Goal: Information Seeking & Learning: Find specific fact

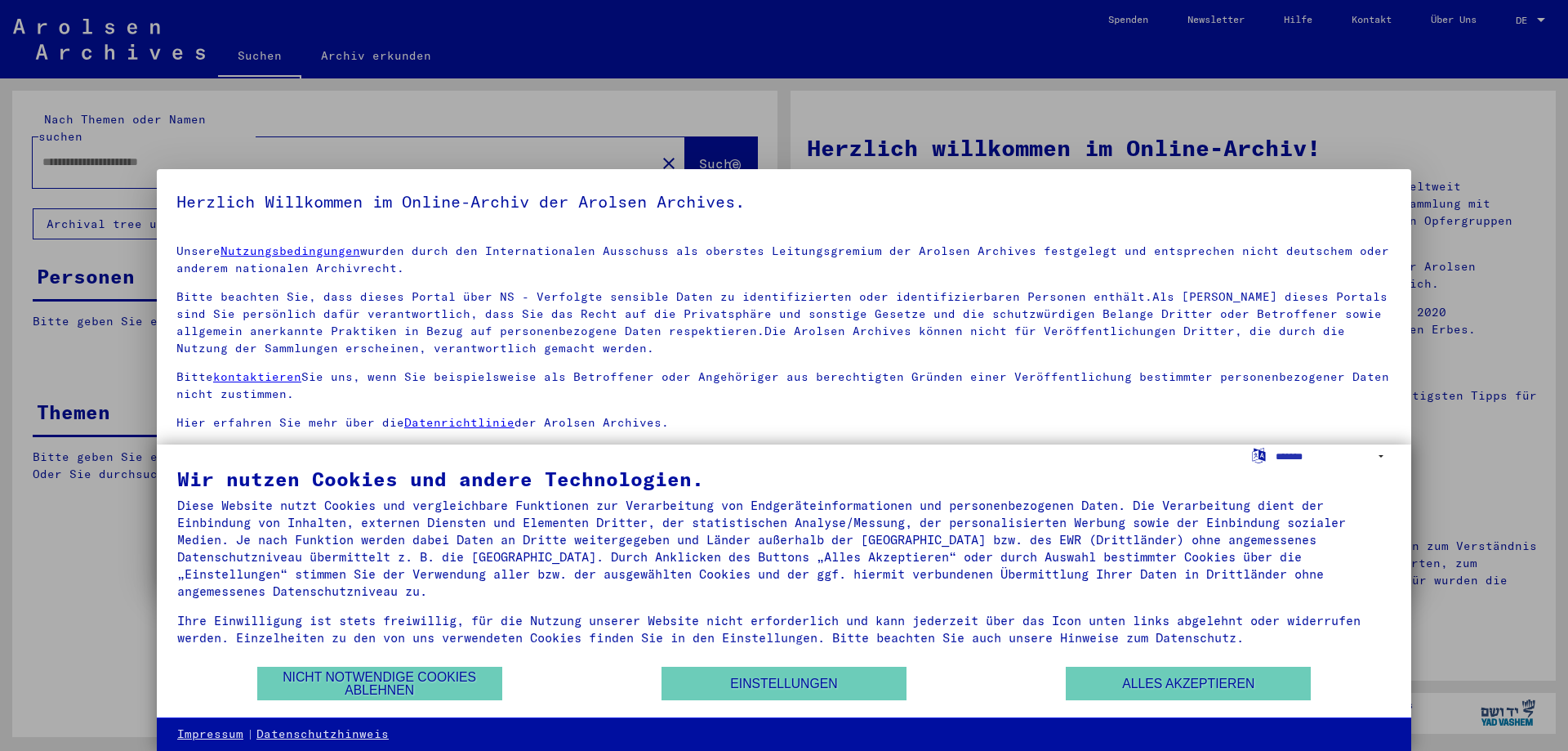
type input "**"
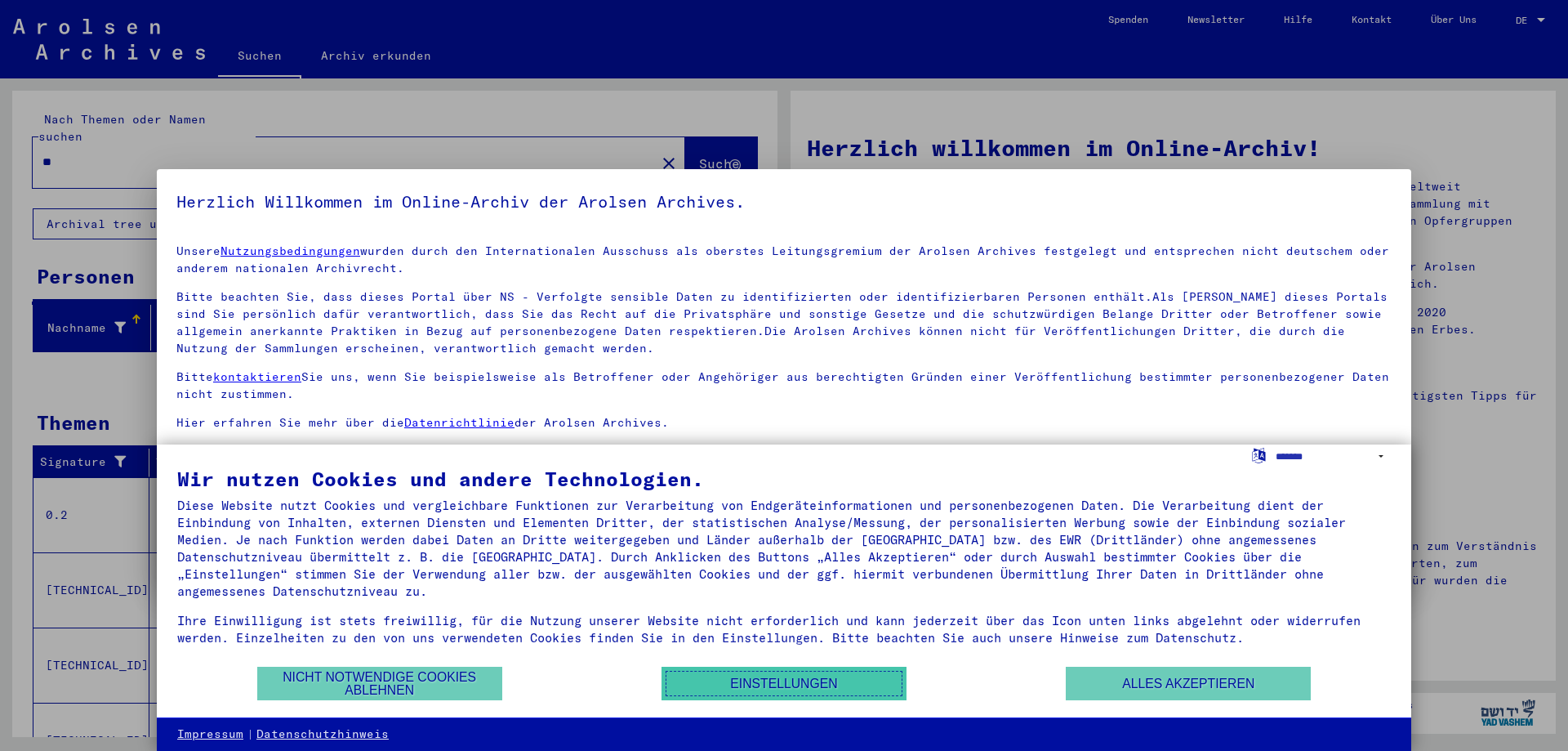
click at [841, 691] on button "Einstellungen" at bounding box center [784, 683] width 245 height 34
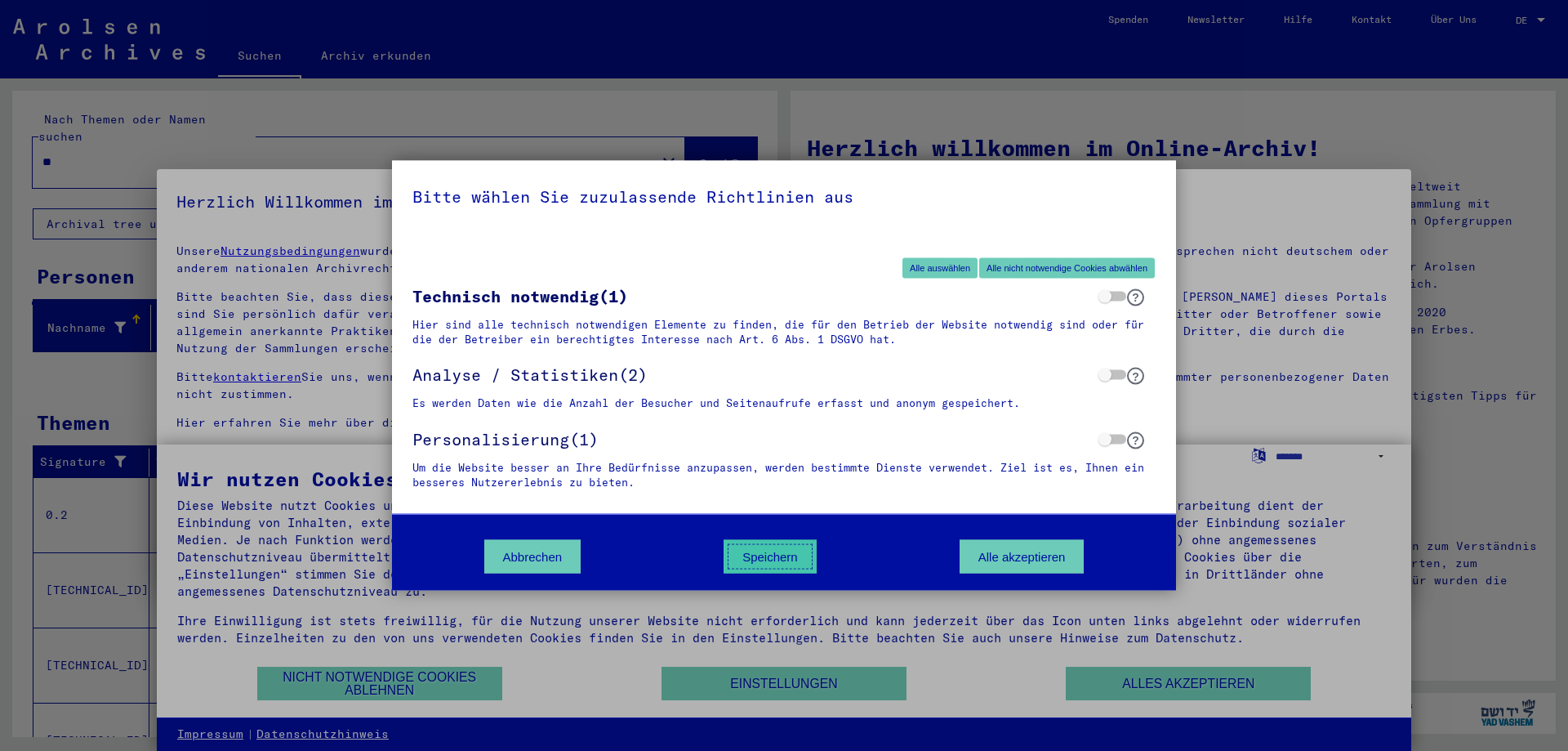
click at [789, 558] on button "Speichern" at bounding box center [770, 557] width 93 height 34
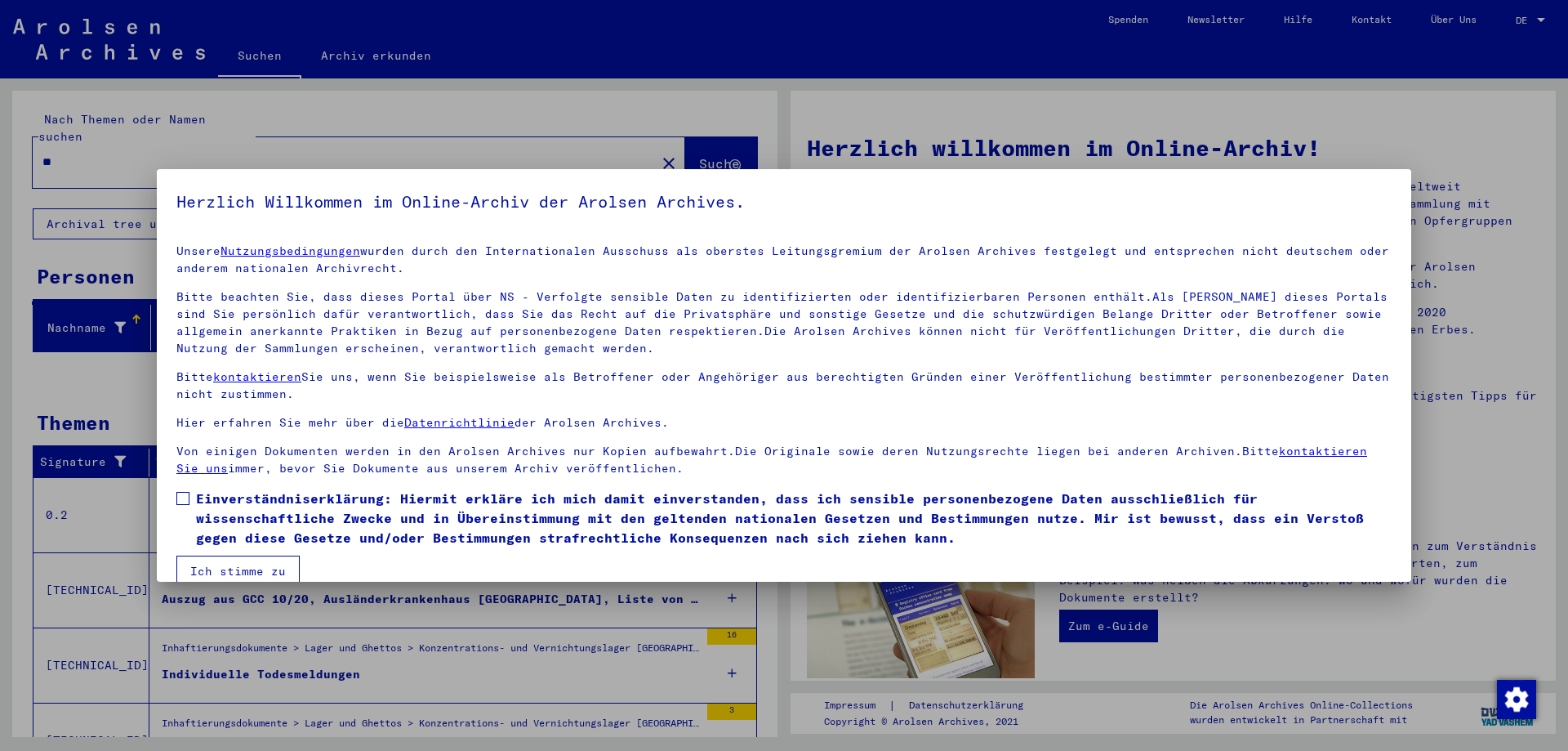
click at [187, 500] on span at bounding box center [184, 499] width 14 height 14
click at [1054, 137] on div at bounding box center [784, 375] width 1568 height 751
click at [223, 578] on button "Ich stimme zu" at bounding box center [239, 571] width 124 height 31
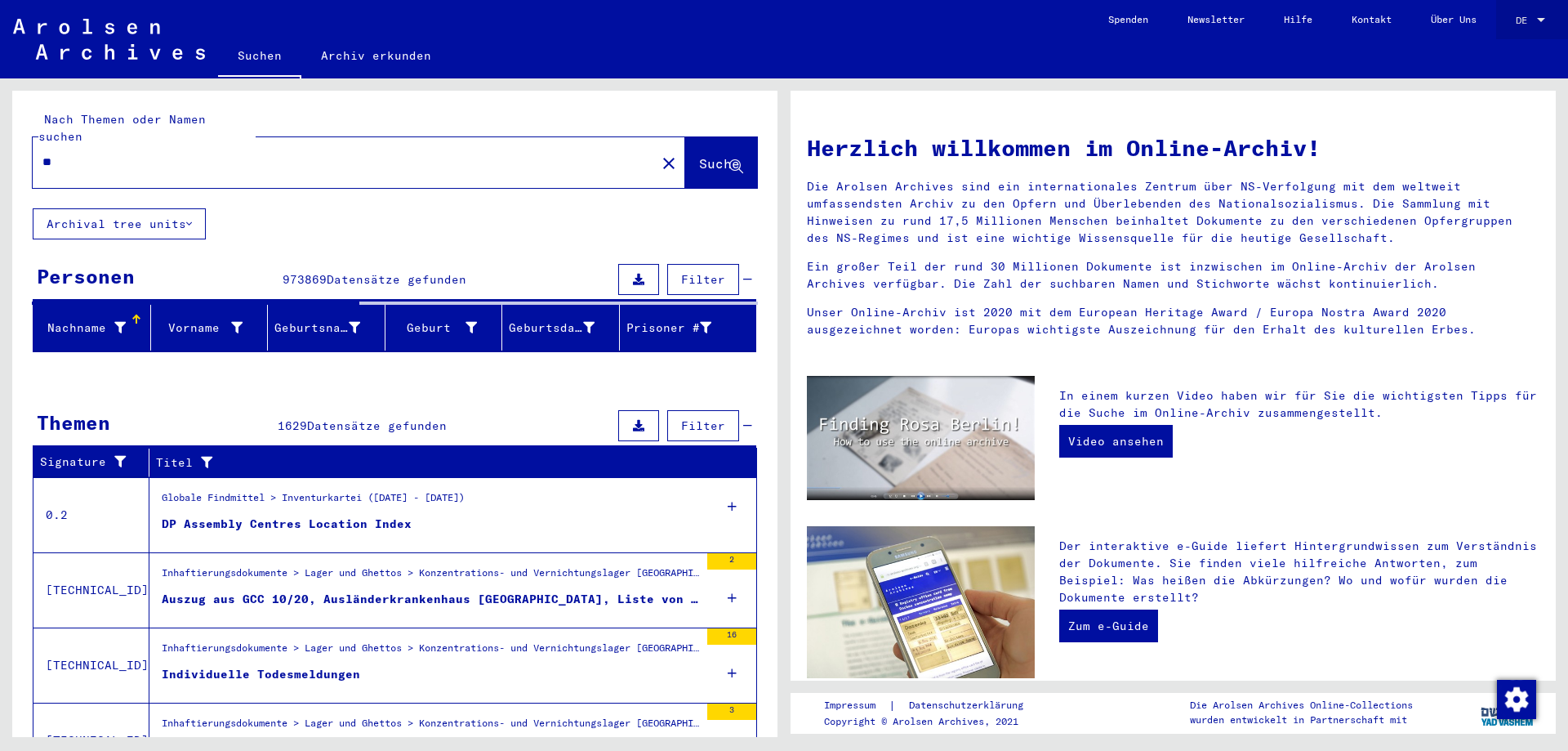
click at [1537, 17] on div at bounding box center [1540, 20] width 14 height 12
click at [1511, 30] on span "English" at bounding box center [1498, 29] width 40 height 13
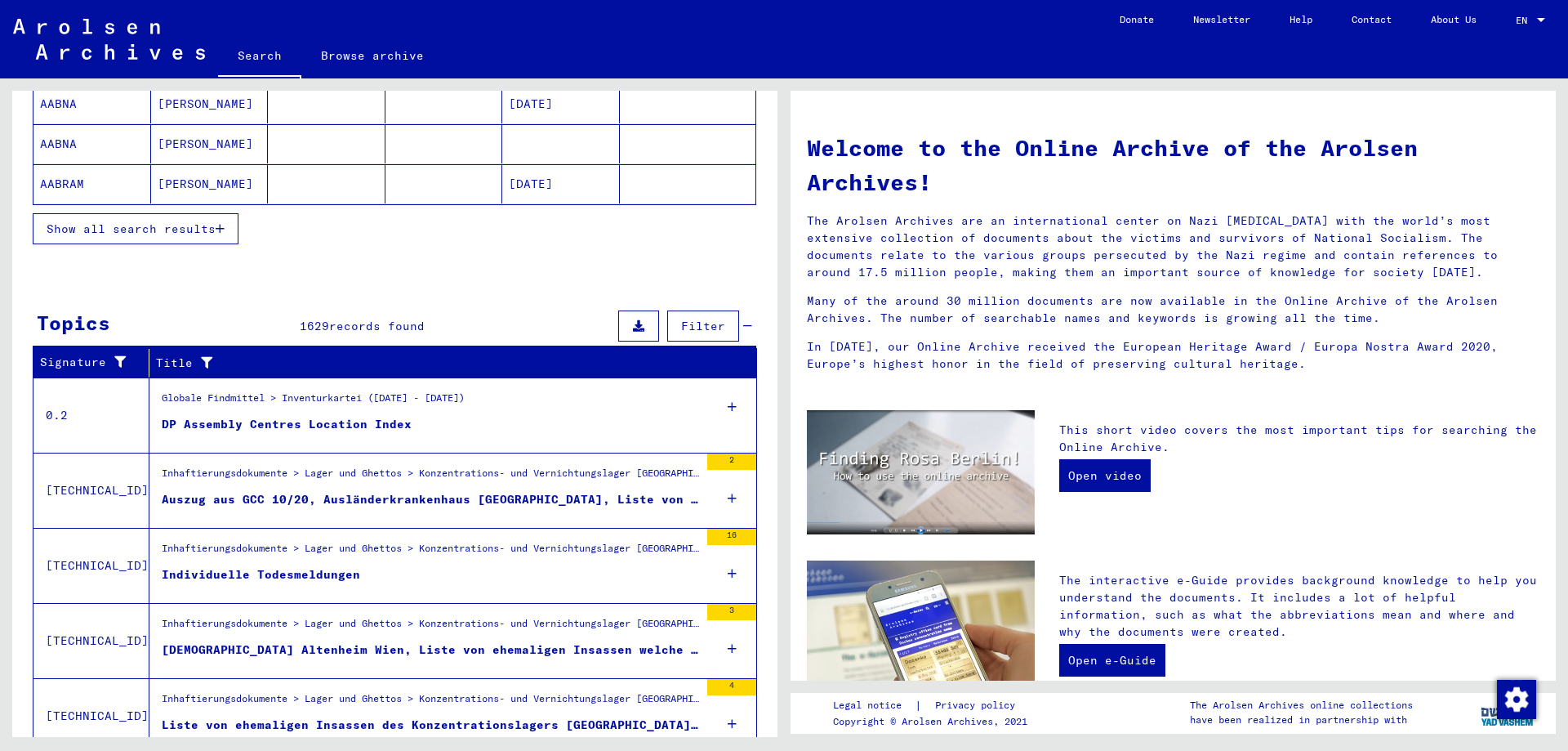
click at [352, 423] on div "DP Assembly Centres Location Index" at bounding box center [286, 424] width 250 height 17
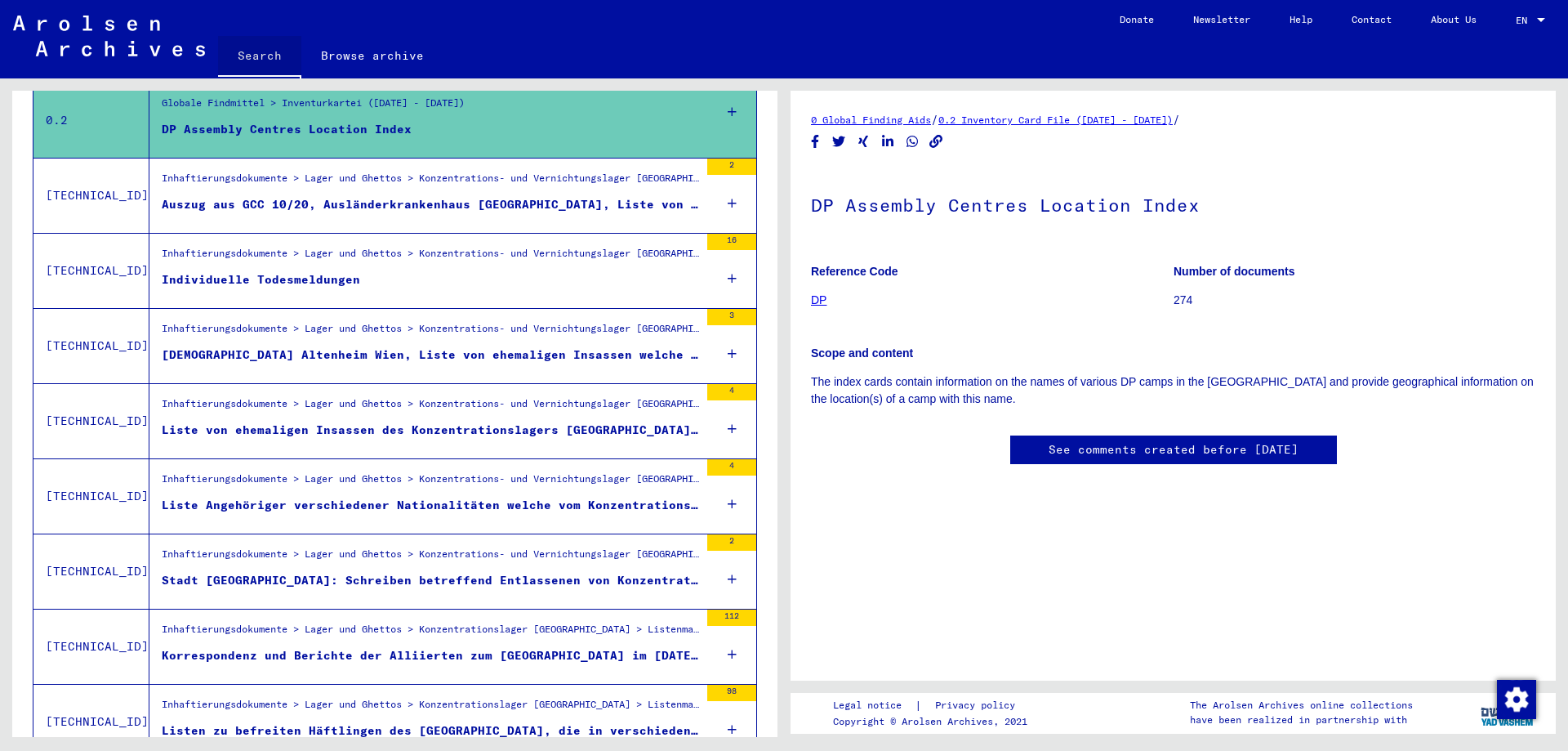
click at [266, 54] on link "Search" at bounding box center [260, 57] width 83 height 43
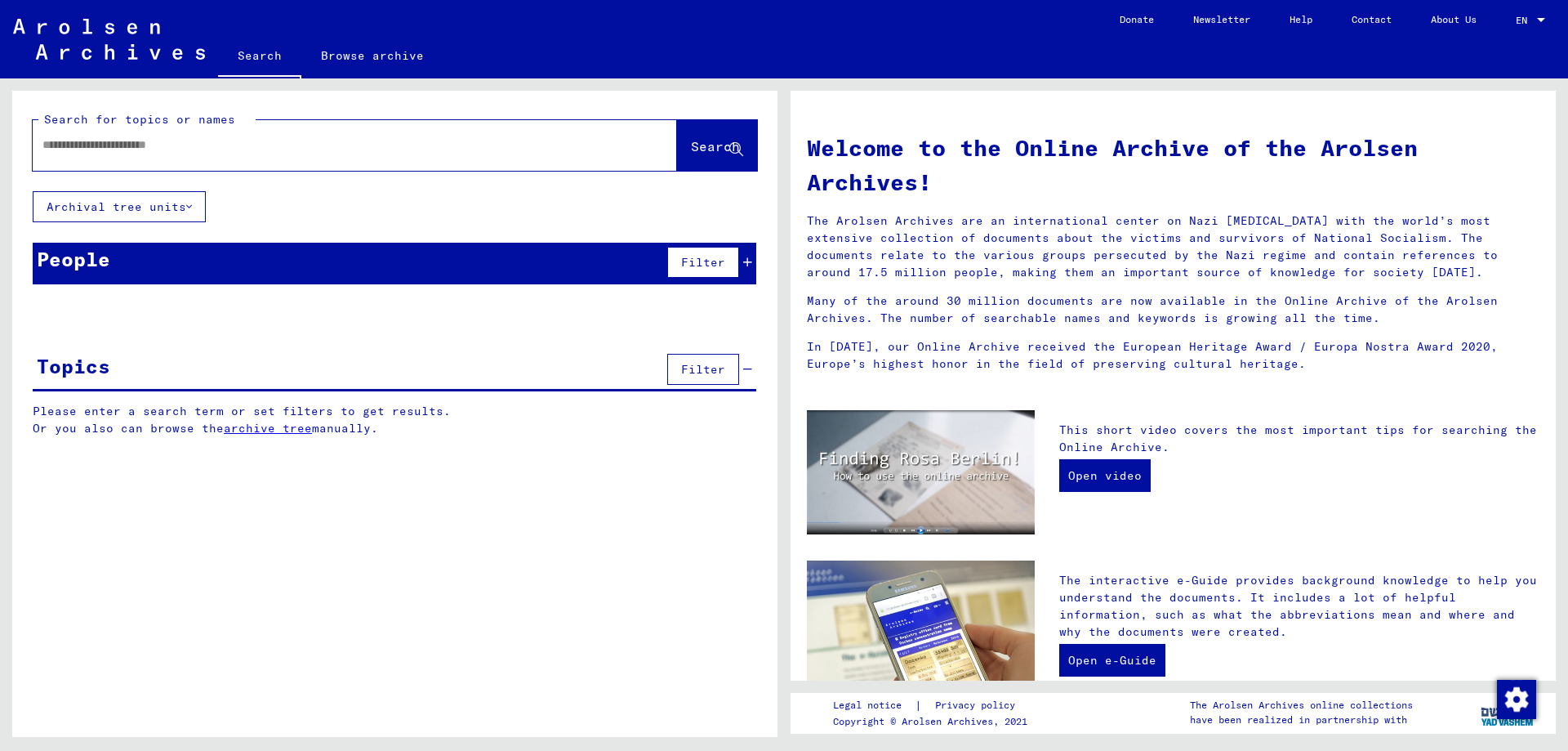
click at [263, 145] on input "text" at bounding box center [335, 145] width 585 height 17
click at [76, 140] on input "********" at bounding box center [335, 145] width 585 height 17
click at [103, 142] on input "*********" at bounding box center [335, 145] width 585 height 17
click at [97, 142] on input "*********" at bounding box center [335, 145] width 585 height 17
click at [113, 146] on input "**********" at bounding box center [335, 145] width 585 height 17
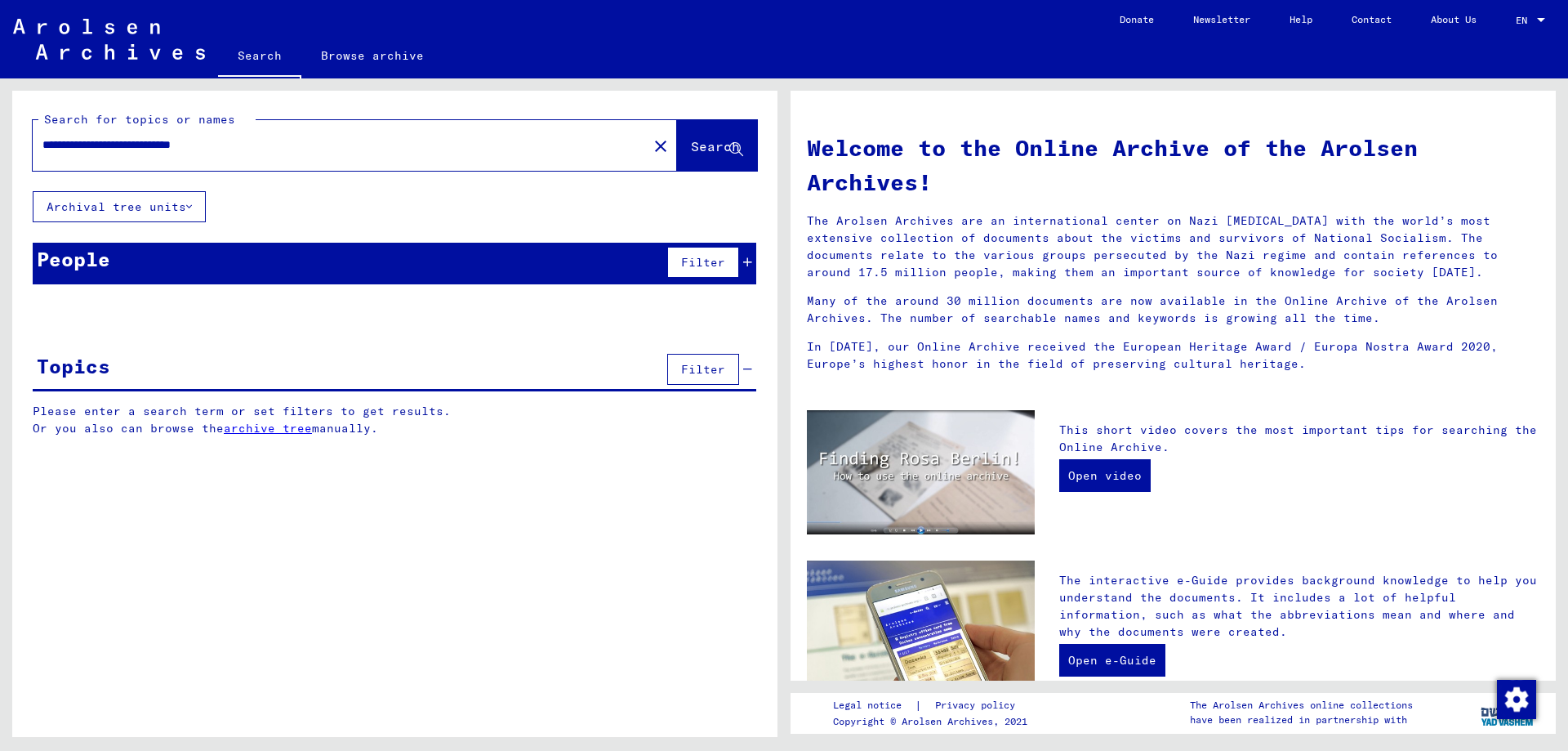
type input "**********"
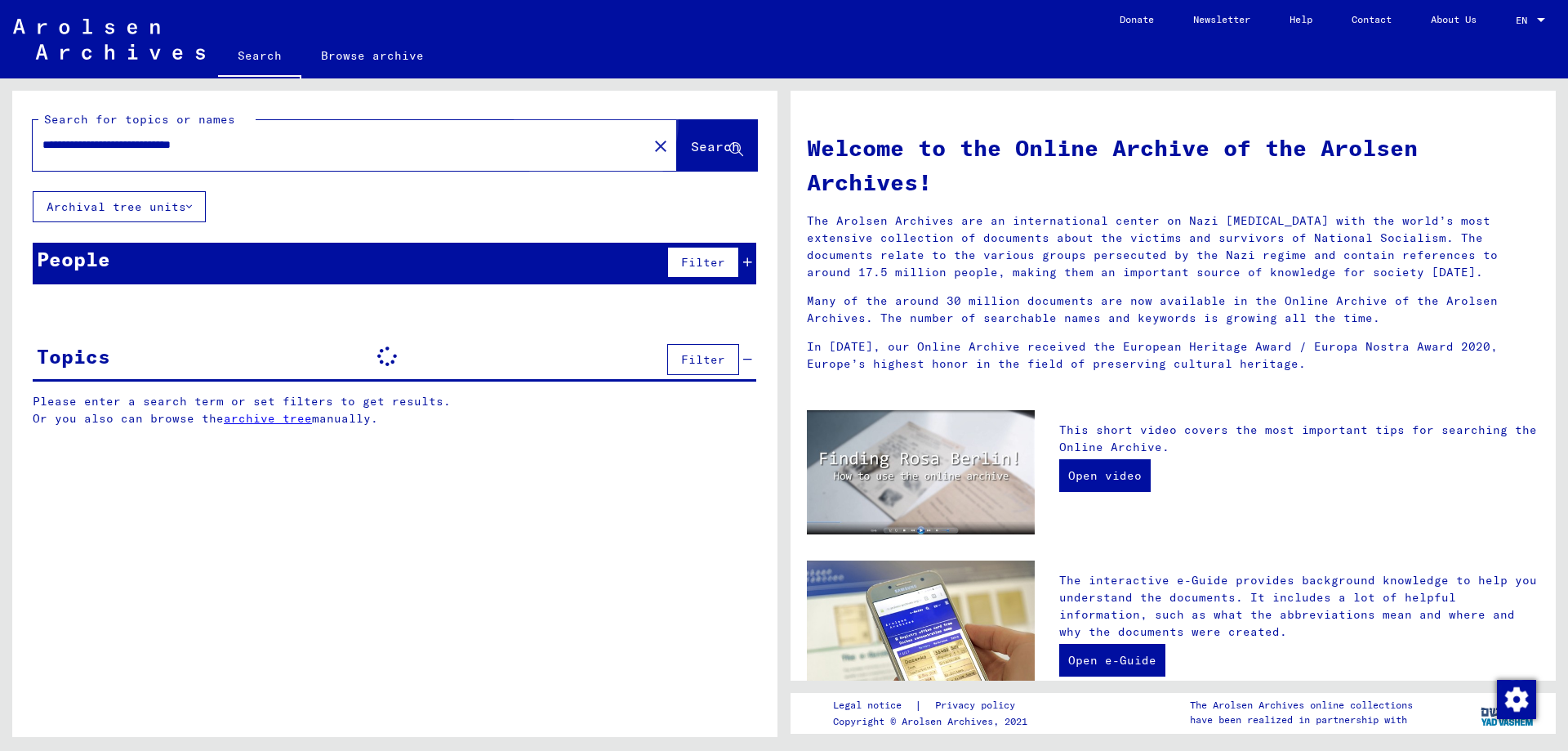
click at [677, 142] on button "Search" at bounding box center [717, 145] width 80 height 50
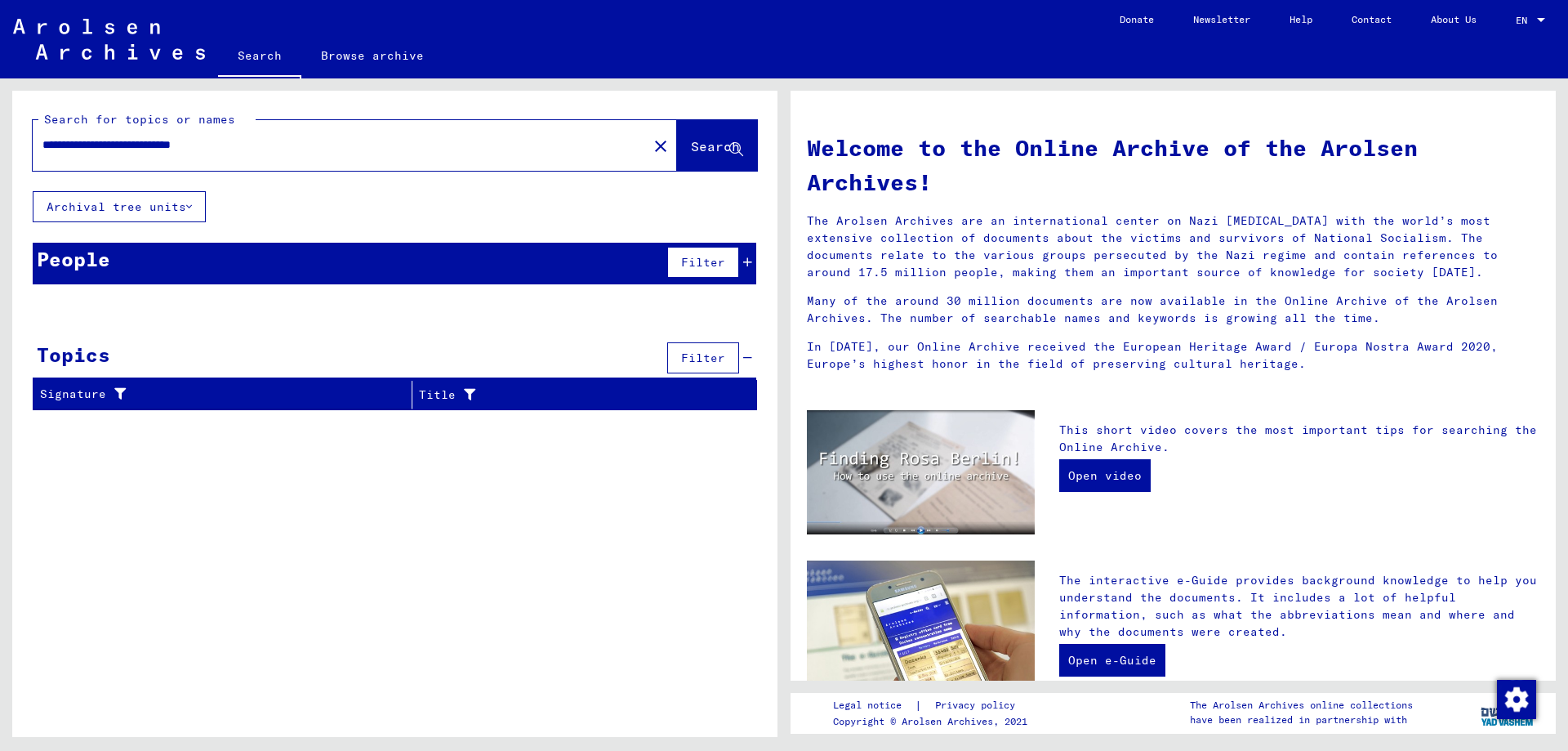
click at [691, 139] on span "Search" at bounding box center [715, 146] width 49 height 16
click at [731, 151] on icon at bounding box center [736, 150] width 14 height 14
click at [317, 209] on div "**********" at bounding box center [395, 257] width 765 height 332
click at [186, 207] on button "Archival tree units" at bounding box center [119, 207] width 173 height 31
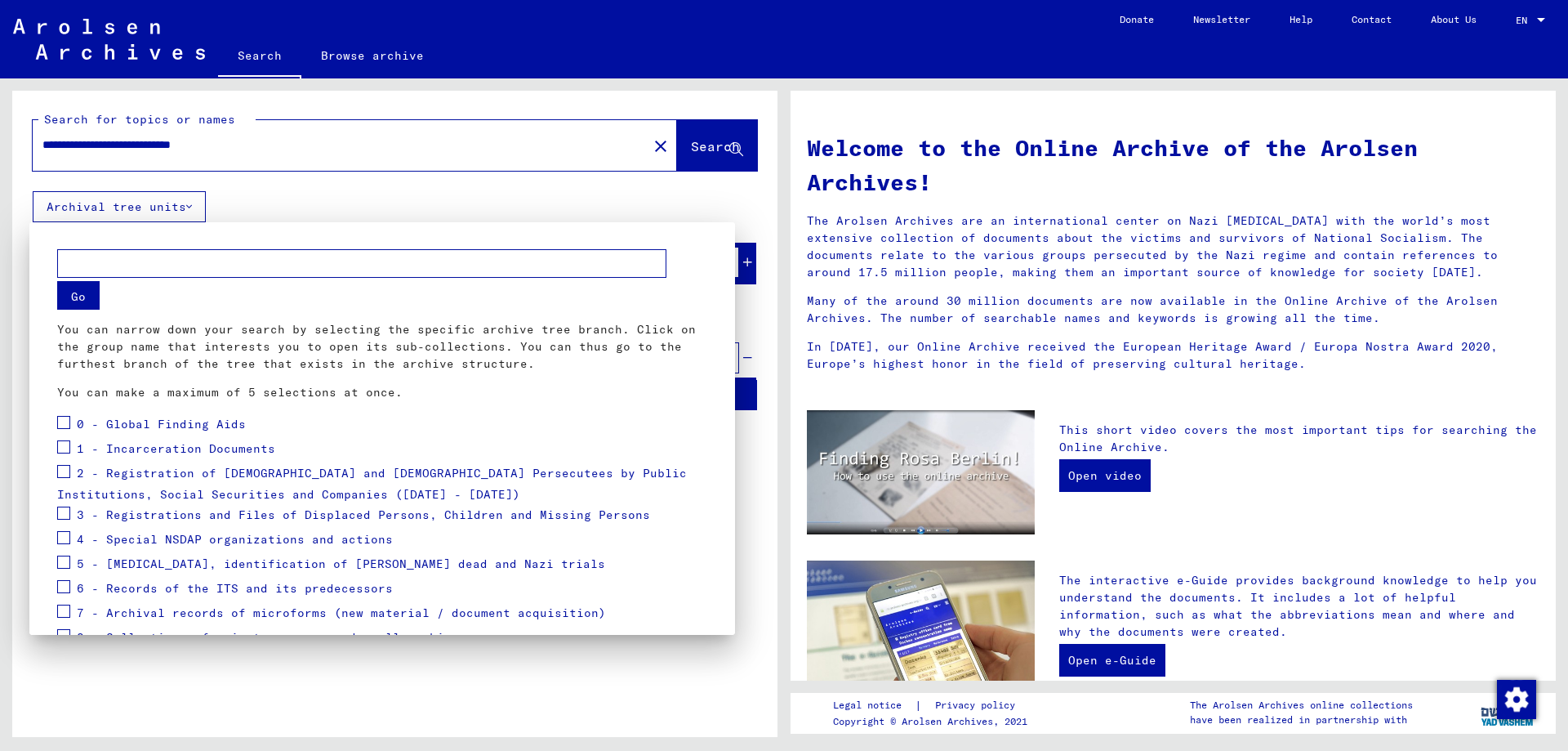
scroll to position [86, 0]
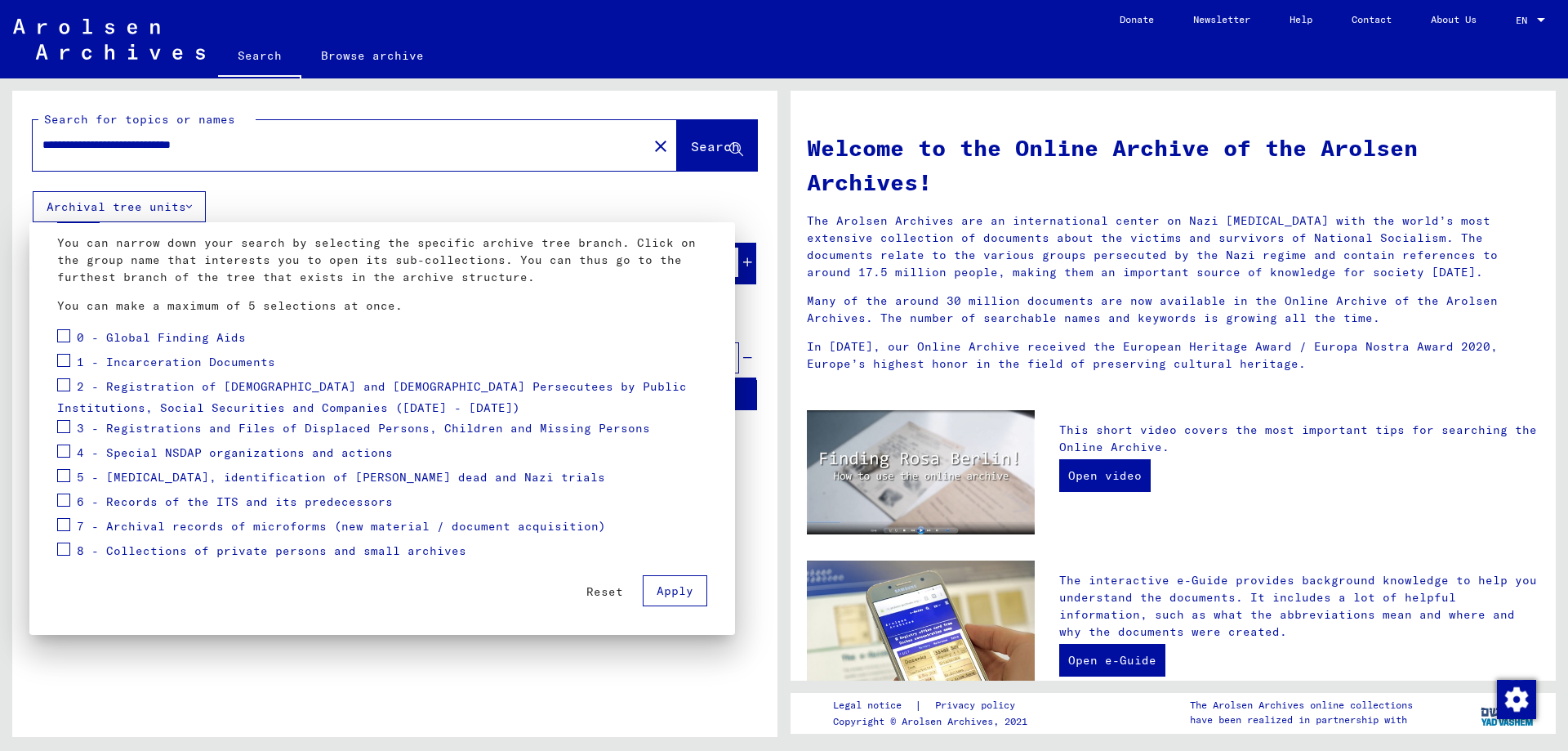
click at [285, 144] on div at bounding box center [784, 375] width 1568 height 751
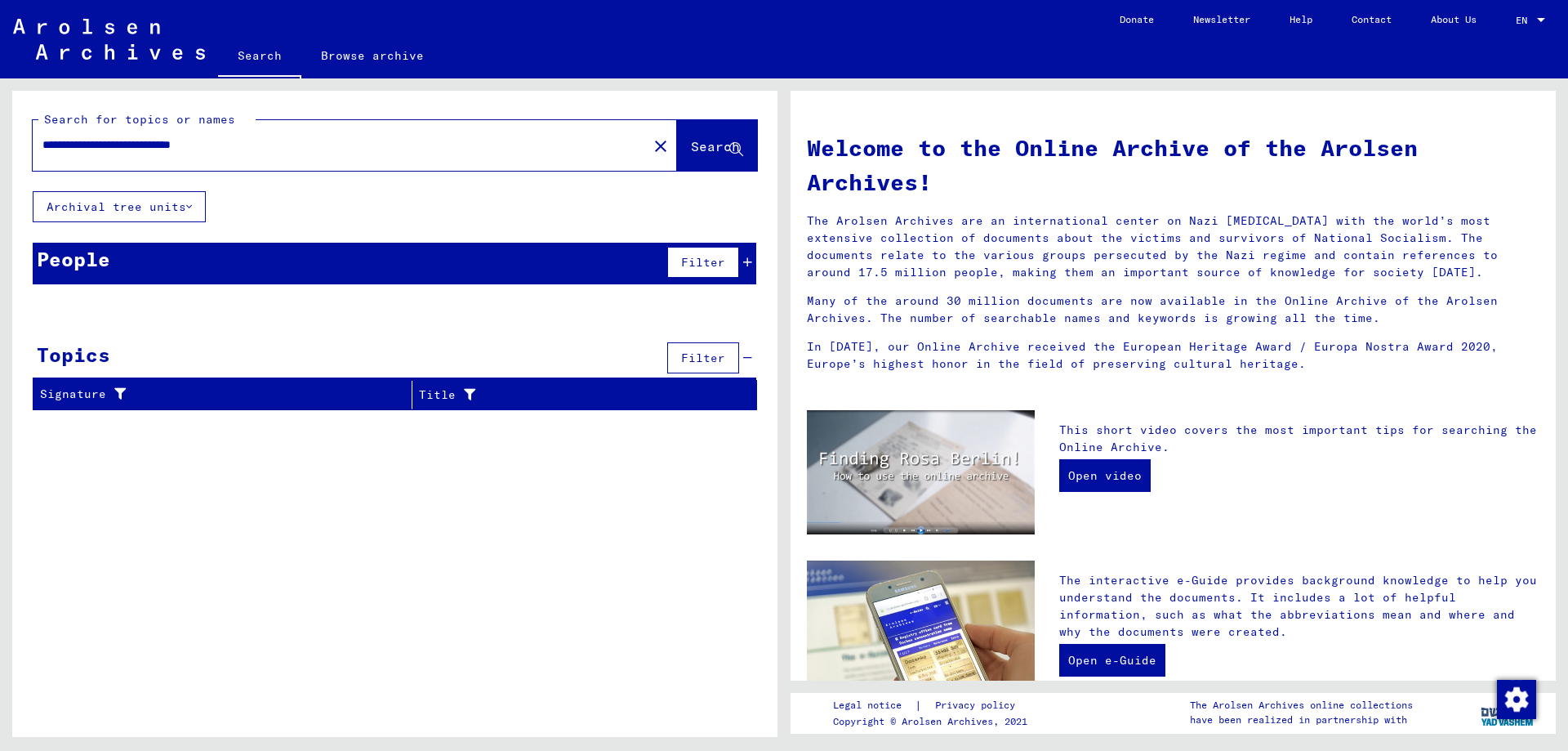
drag, startPoint x: 276, startPoint y: 144, endPoint x: 40, endPoint y: 150, distance: 236.1
click at [40, 150] on div "**********" at bounding box center [330, 145] width 595 height 37
click at [143, 149] on input "text" at bounding box center [335, 145] width 585 height 17
paste input "**********"
click at [699, 152] on span "Search" at bounding box center [715, 146] width 49 height 16
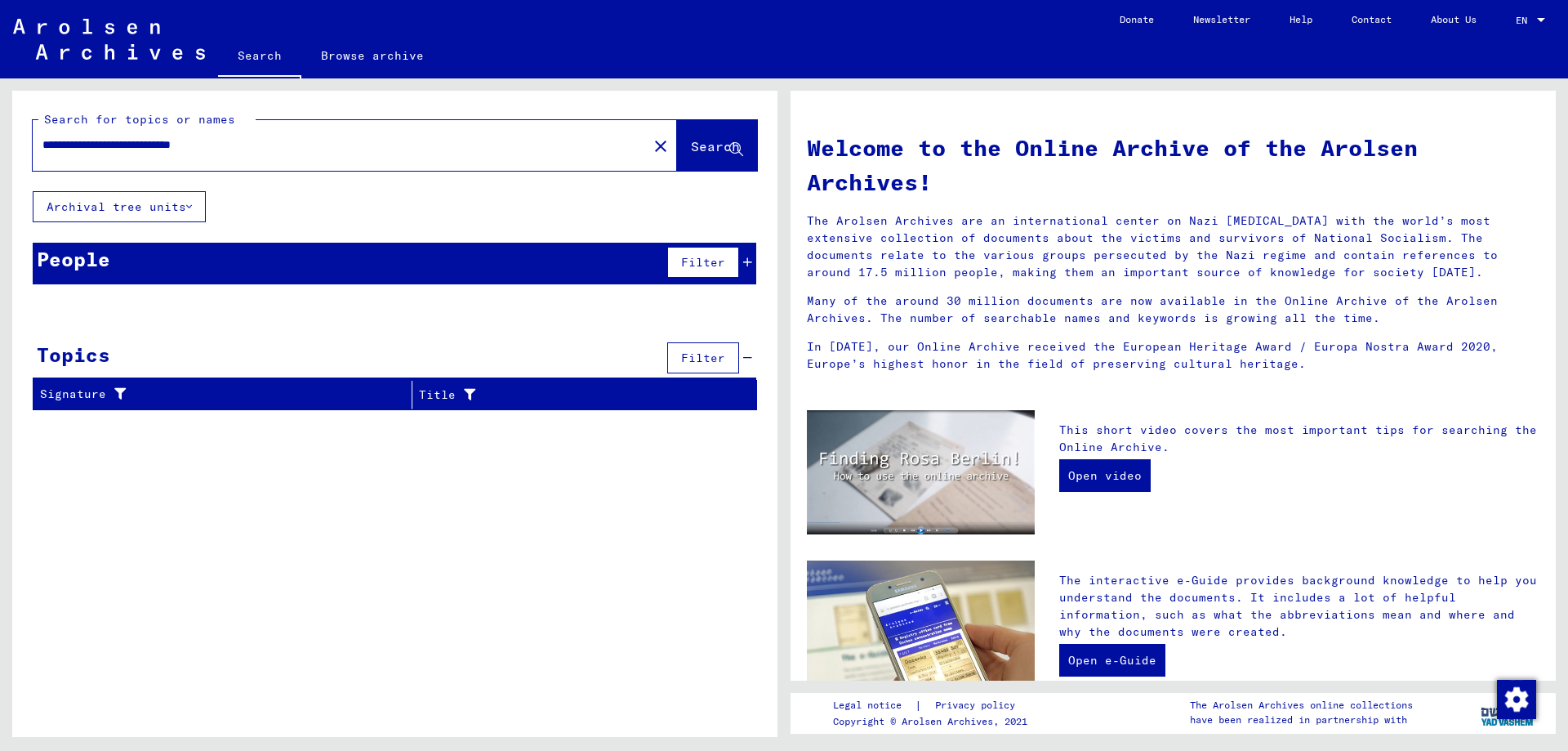
click at [699, 152] on span "Search" at bounding box center [715, 146] width 49 height 16
click at [302, 403] on div "Signature" at bounding box center [225, 394] width 372 height 26
click at [325, 390] on div "Signature" at bounding box center [214, 394] width 351 height 17
click at [746, 361] on icon at bounding box center [747, 358] width 9 height 12
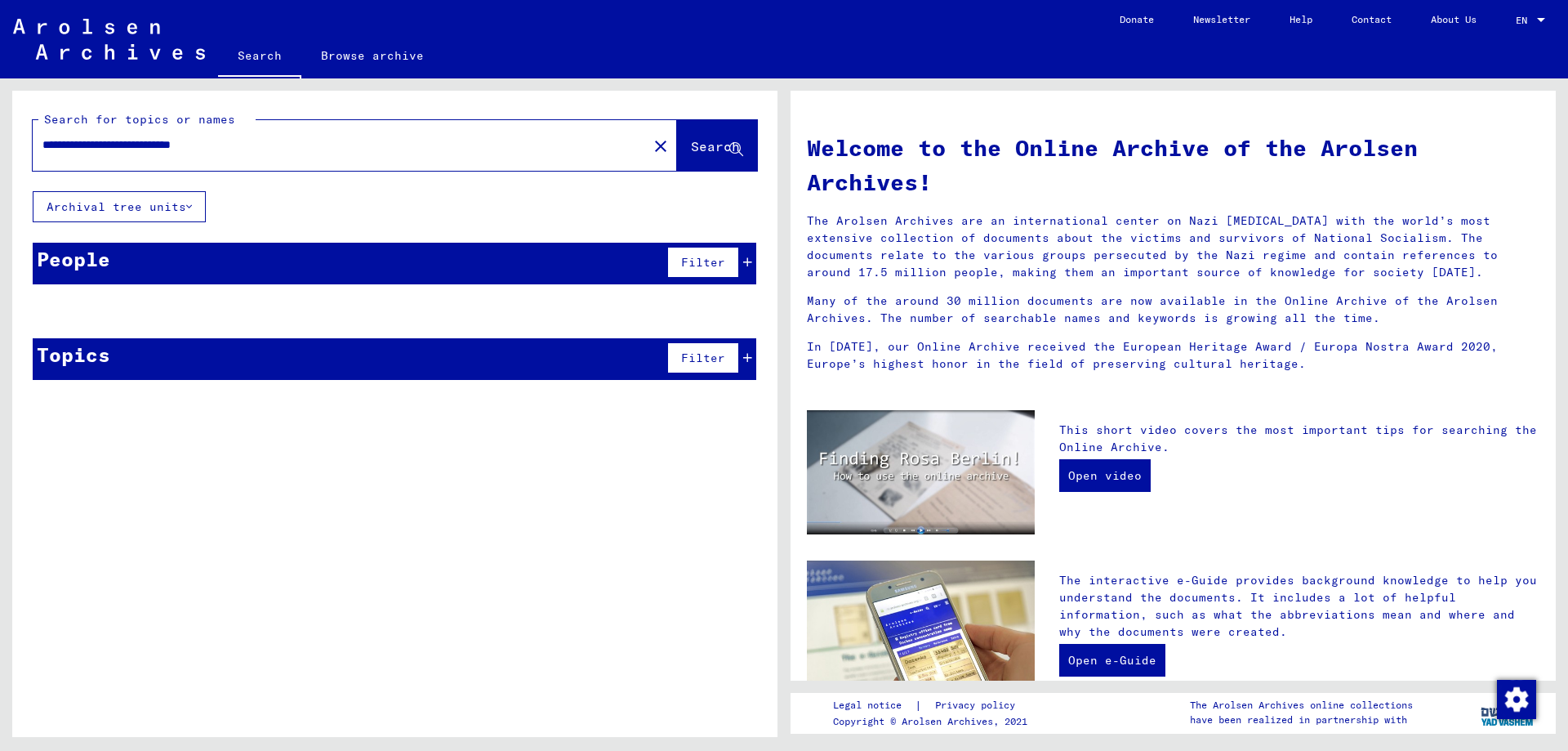
click at [746, 361] on icon at bounding box center [747, 358] width 9 height 12
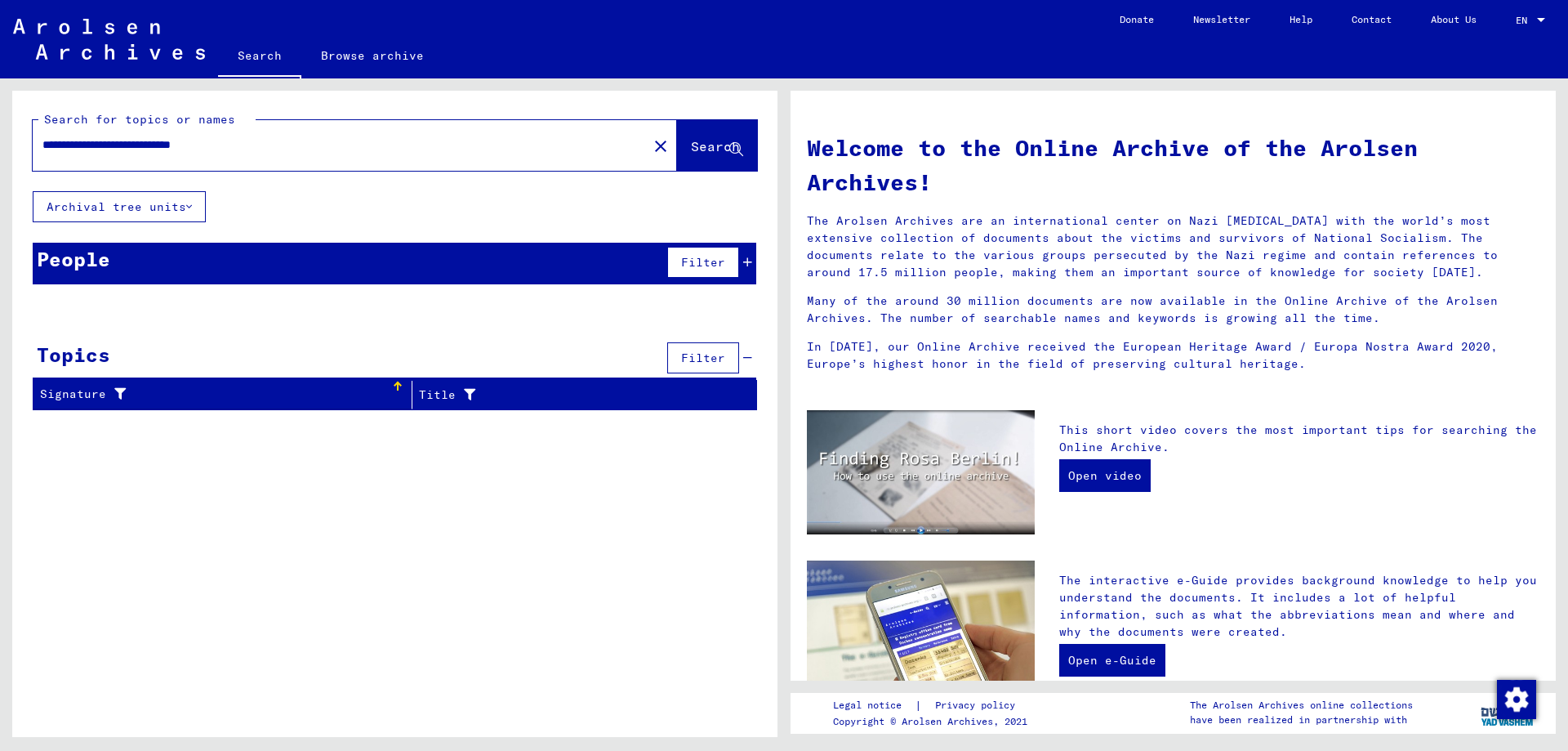
click at [746, 361] on icon at bounding box center [747, 358] width 9 height 12
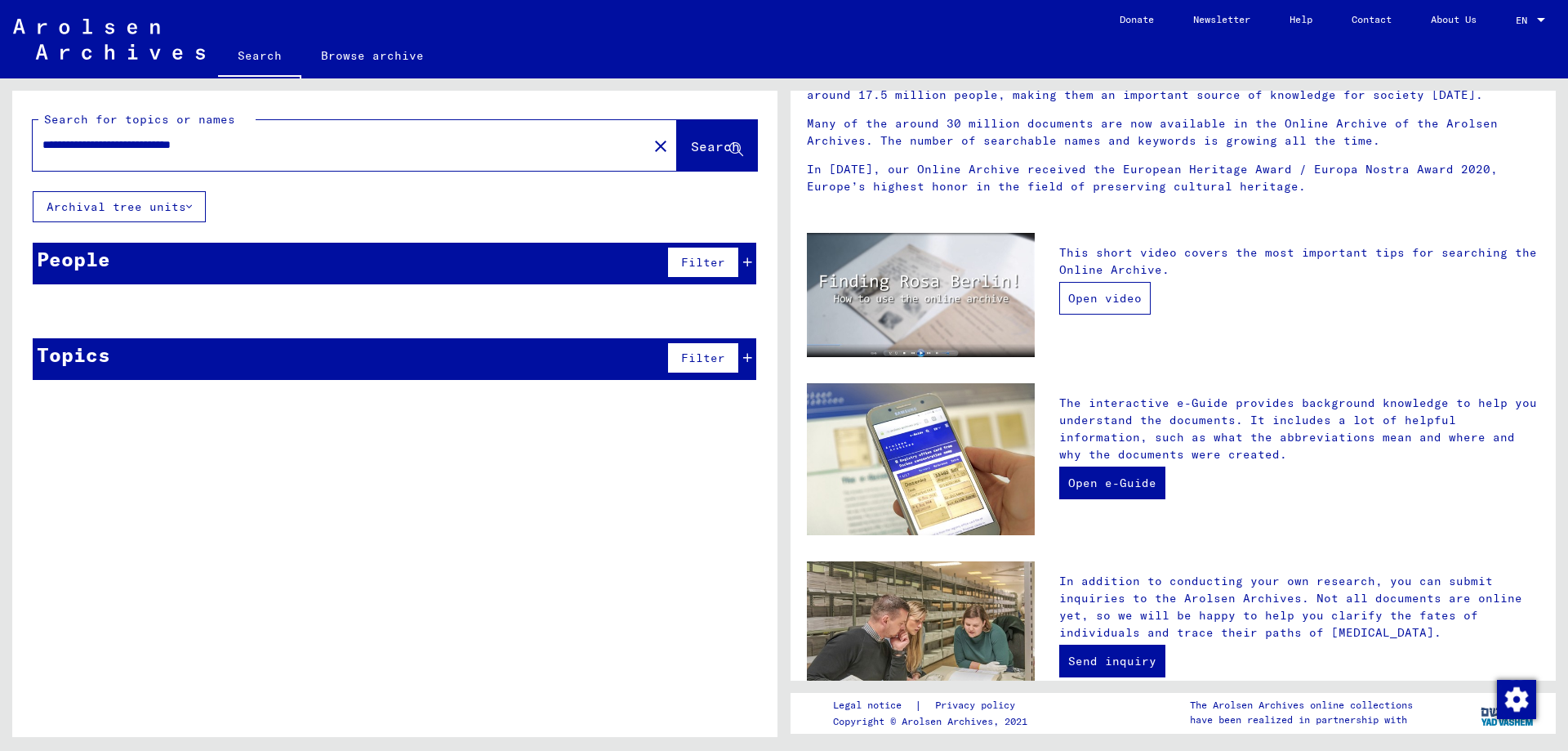
scroll to position [0, 0]
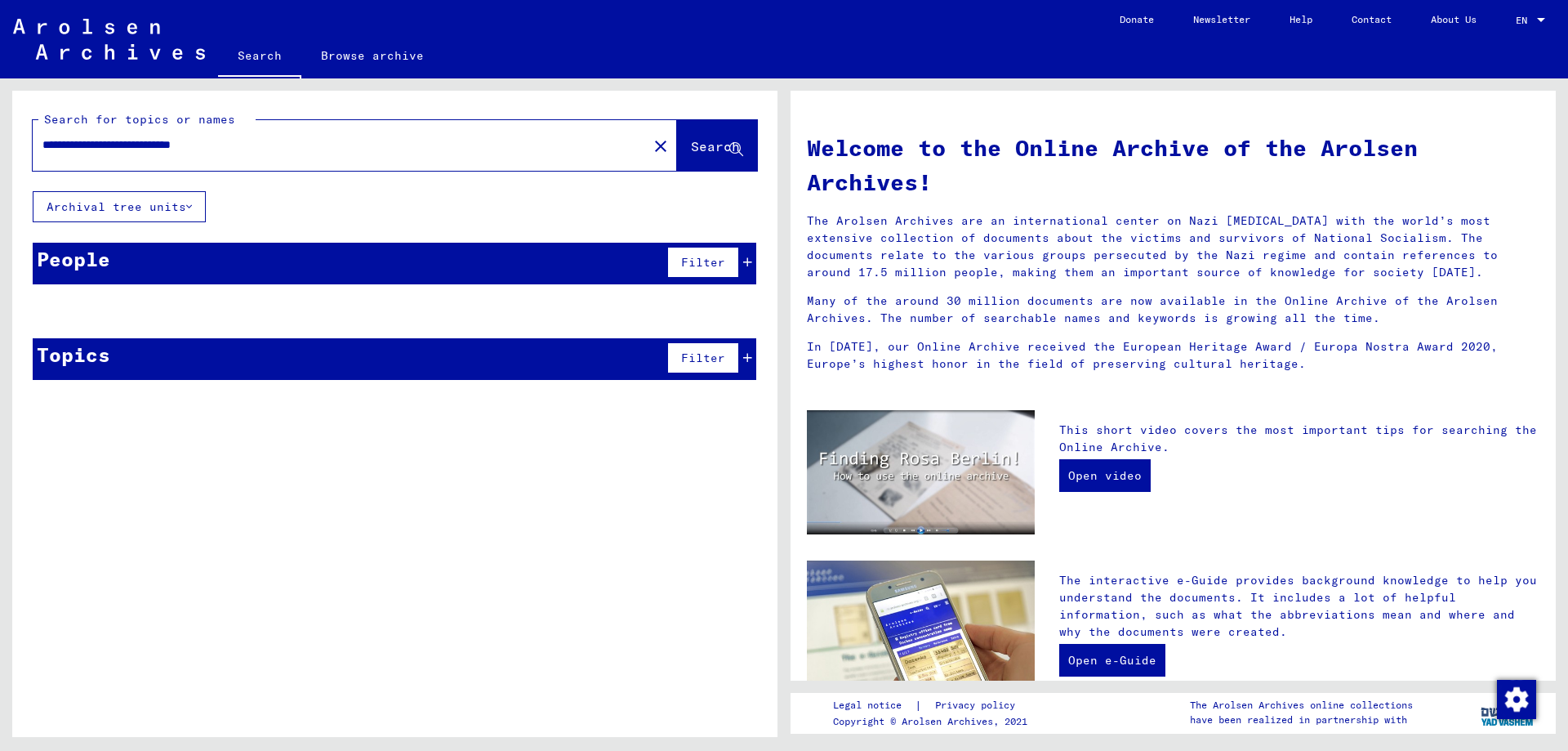
drag, startPoint x: 270, startPoint y: 149, endPoint x: 13, endPoint y: 104, distance: 260.9
click at [13, 104] on div "**********" at bounding box center [395, 141] width 765 height 101
click at [714, 137] on button "Search" at bounding box center [717, 145] width 80 height 50
click at [401, 265] on span "records found" at bounding box center [366, 262] width 96 height 14
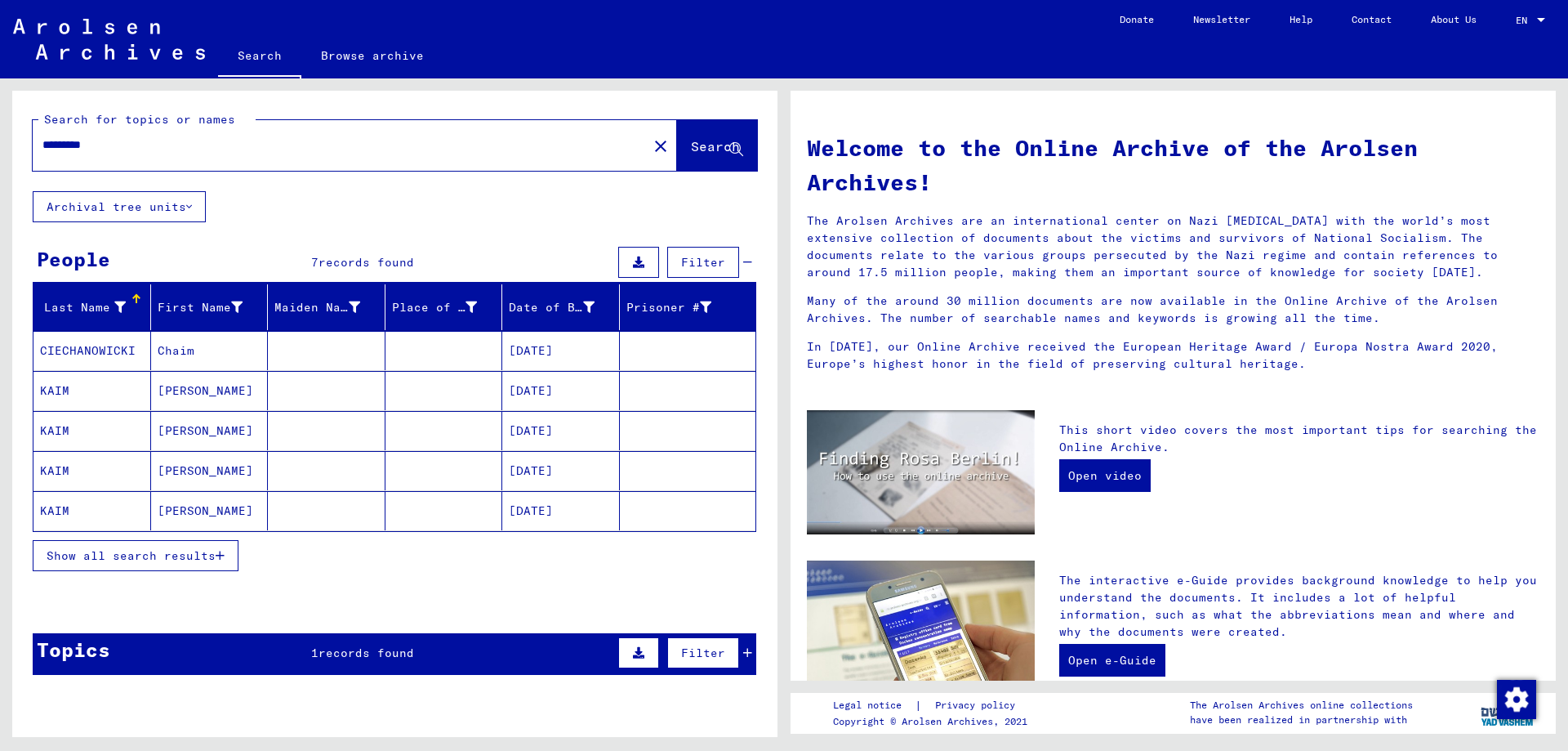
click at [174, 556] on span "Show all search results" at bounding box center [130, 555] width 169 height 14
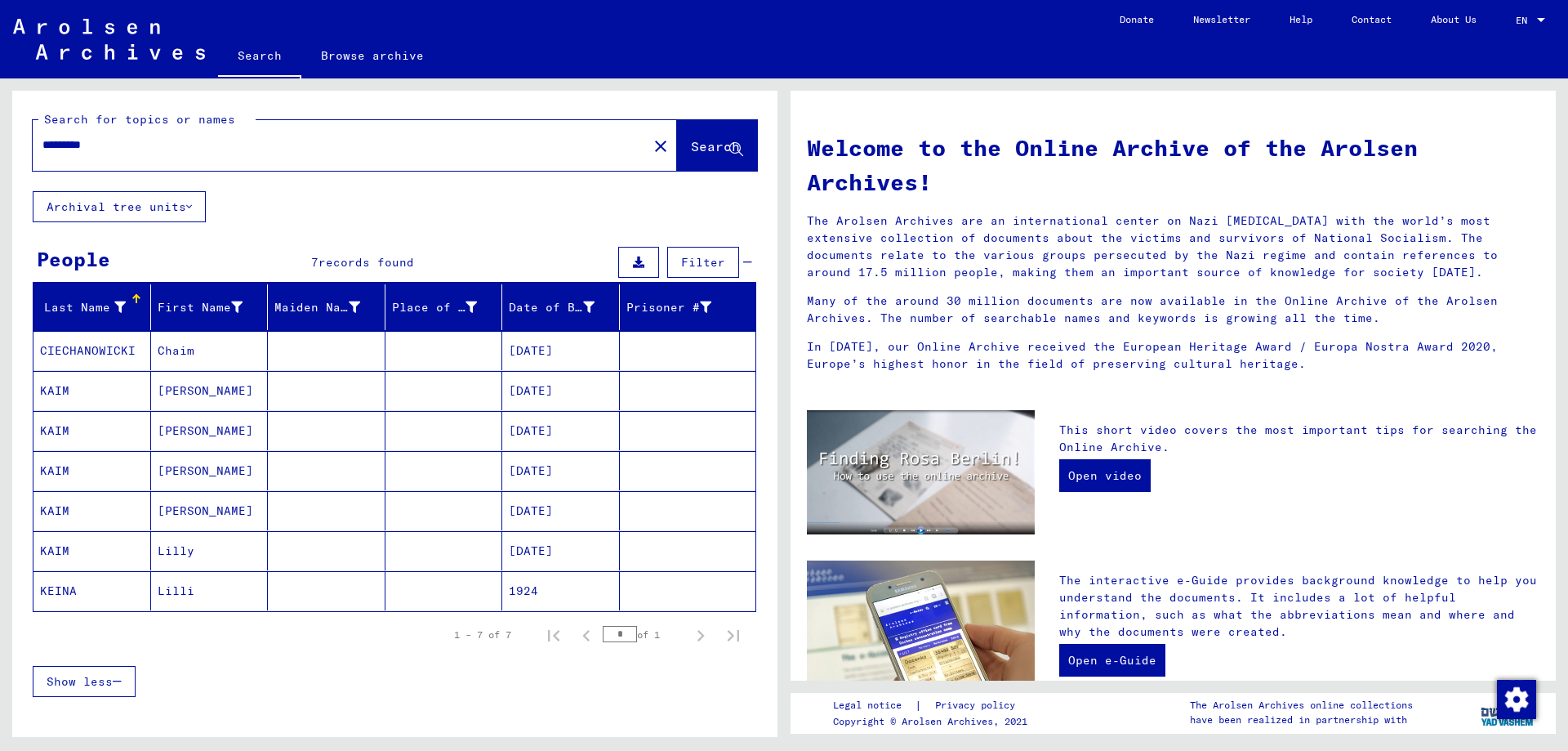
click at [67, 387] on mat-cell "KAIM" at bounding box center [93, 390] width 118 height 40
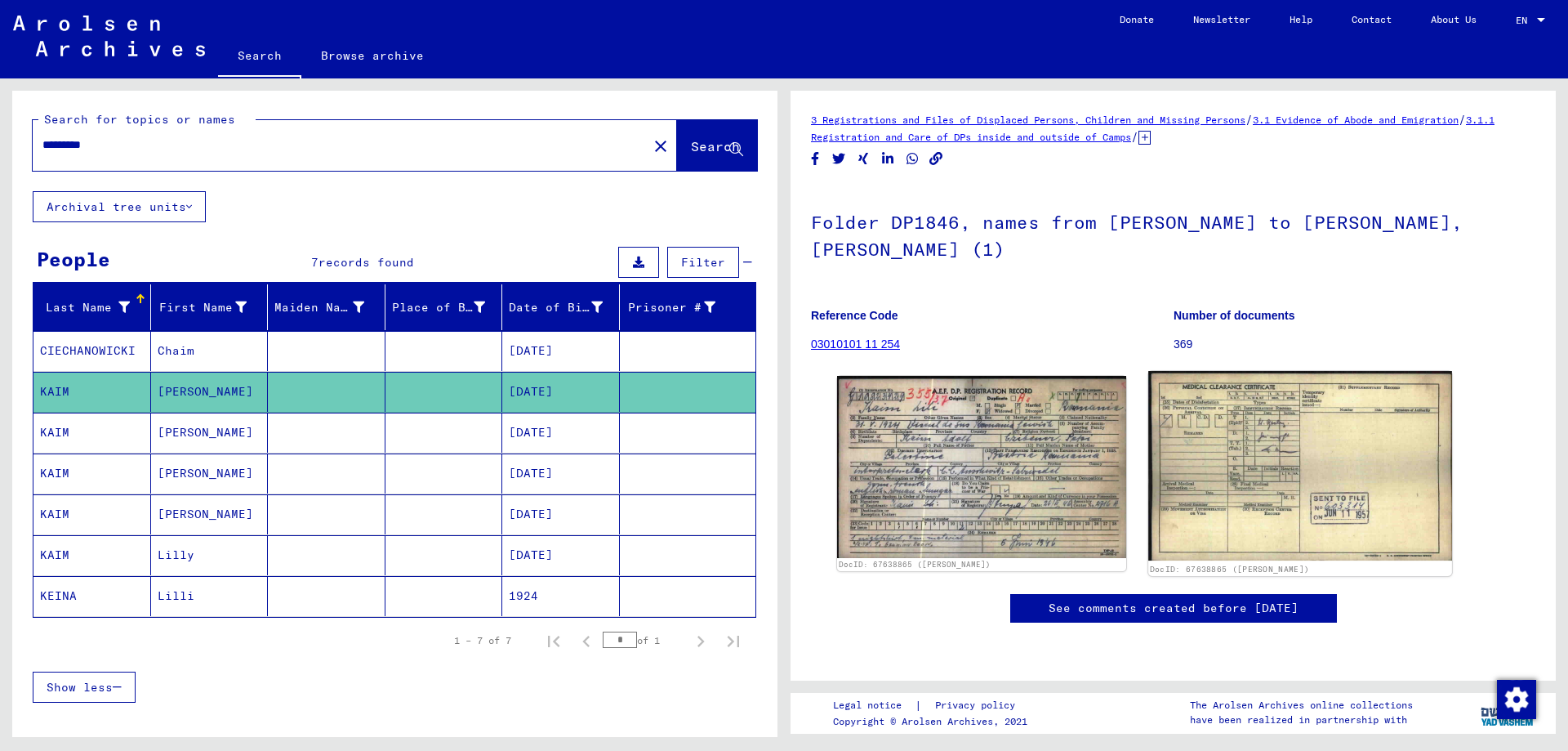
click at [1279, 425] on img at bounding box center [1299, 466] width 303 height 189
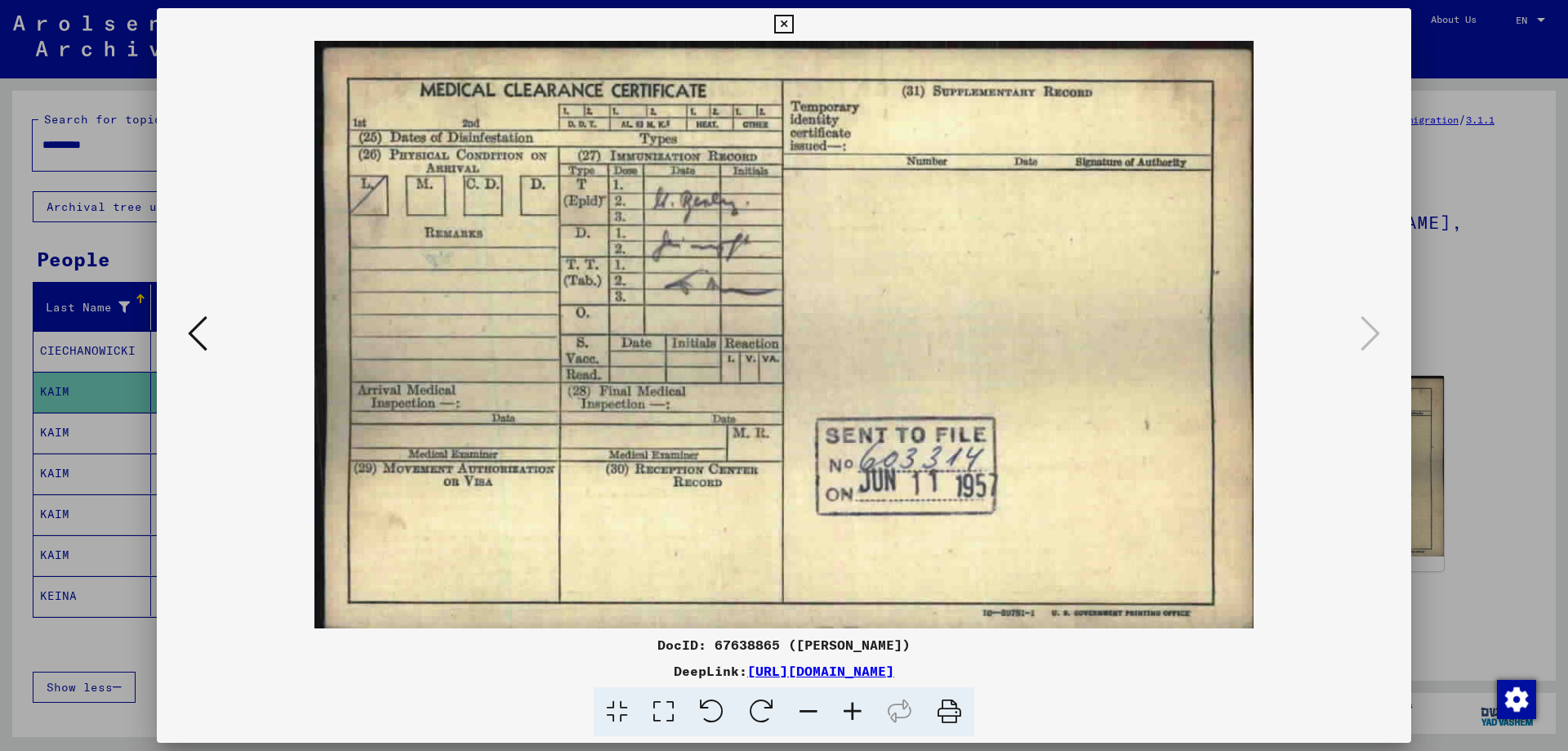
click at [209, 330] on button at bounding box center [197, 334] width 29 height 46
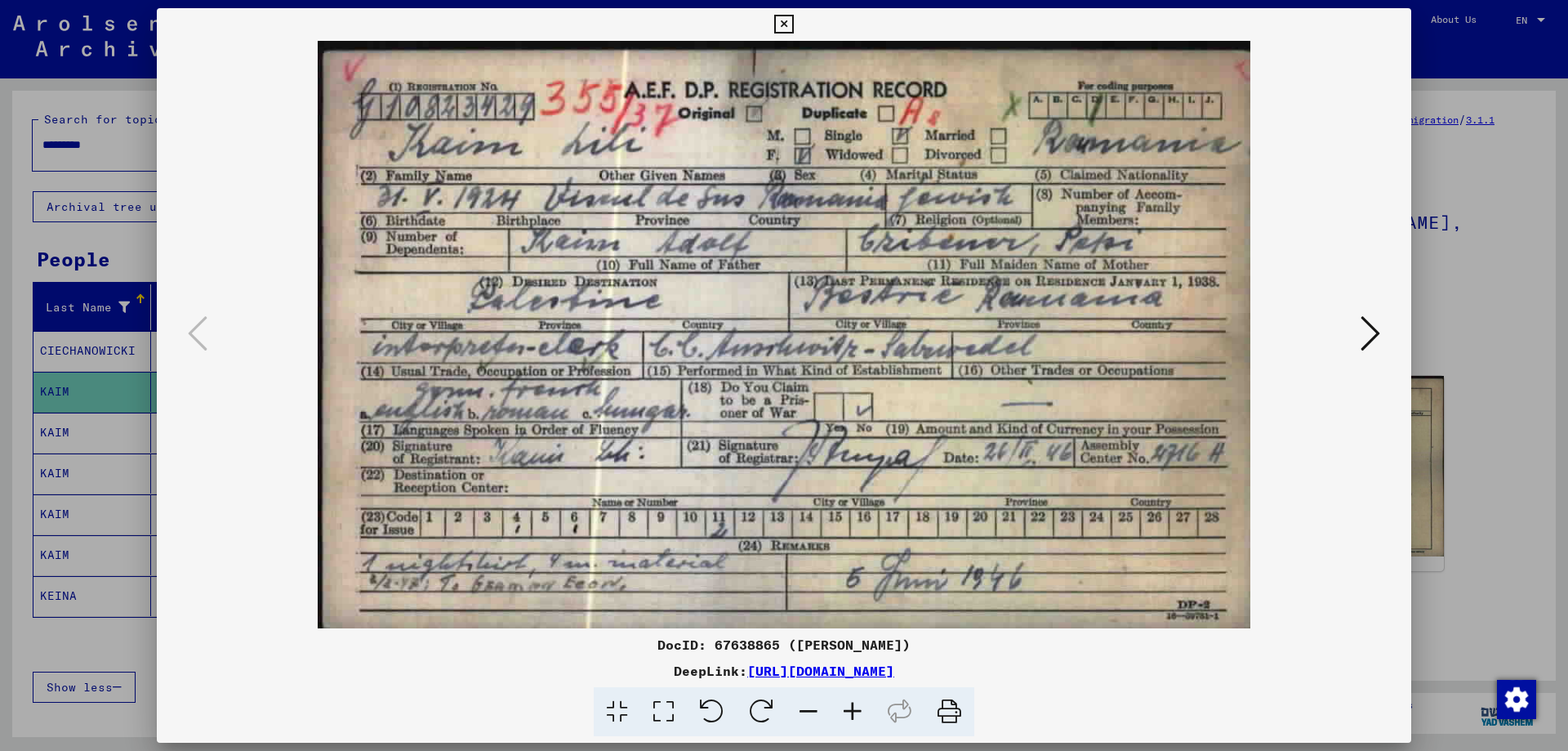
click at [1337, 332] on img at bounding box center [784, 334] width 1143 height 588
click at [779, 19] on icon at bounding box center [783, 24] width 18 height 19
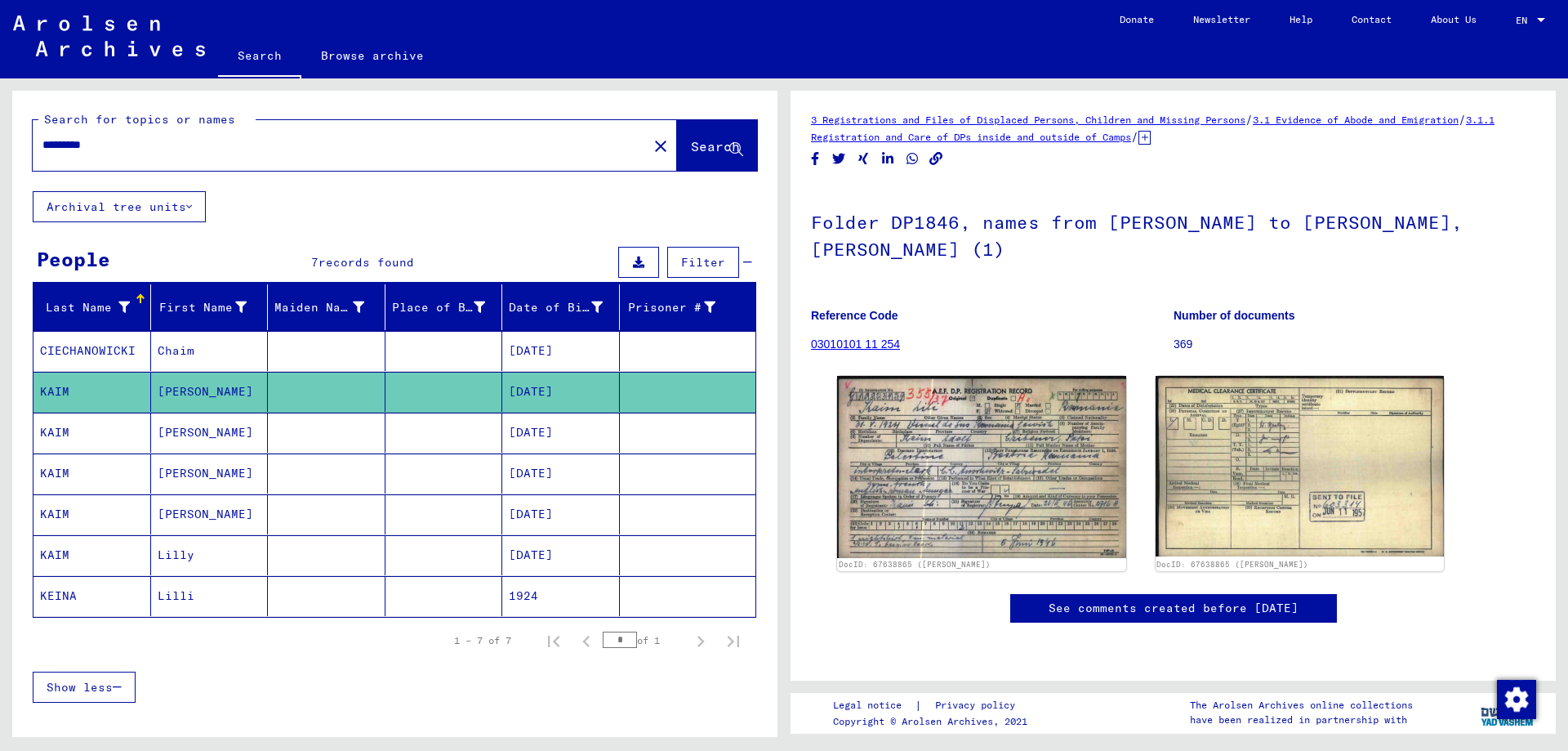
click at [1194, 599] on link "See comments created before [DATE]" at bounding box center [1173, 608] width 250 height 17
click at [77, 428] on mat-cell "KAIM" at bounding box center [93, 432] width 118 height 40
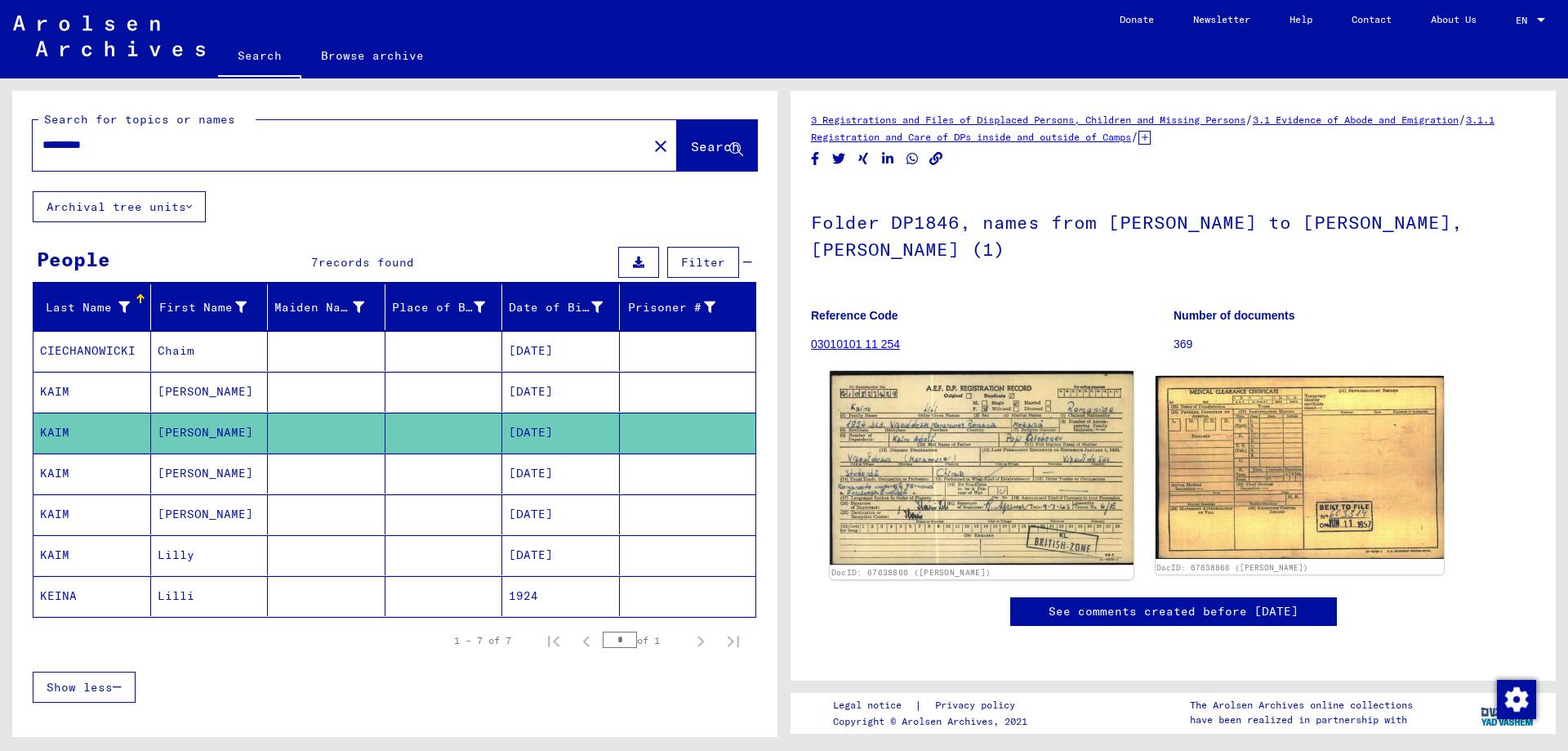
click at [1005, 468] on img at bounding box center [982, 468] width 303 height 194
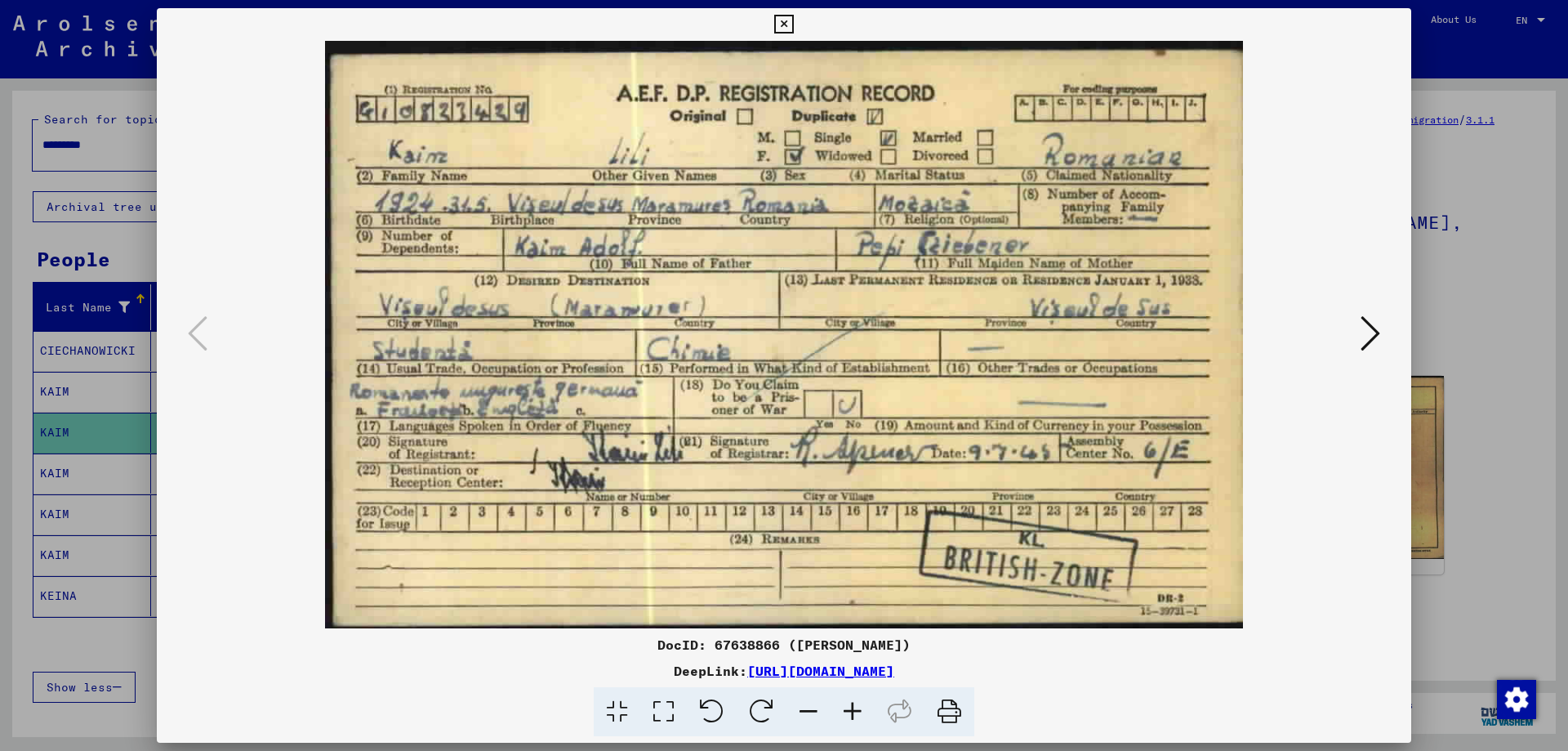
click at [1372, 327] on icon at bounding box center [1370, 333] width 19 height 40
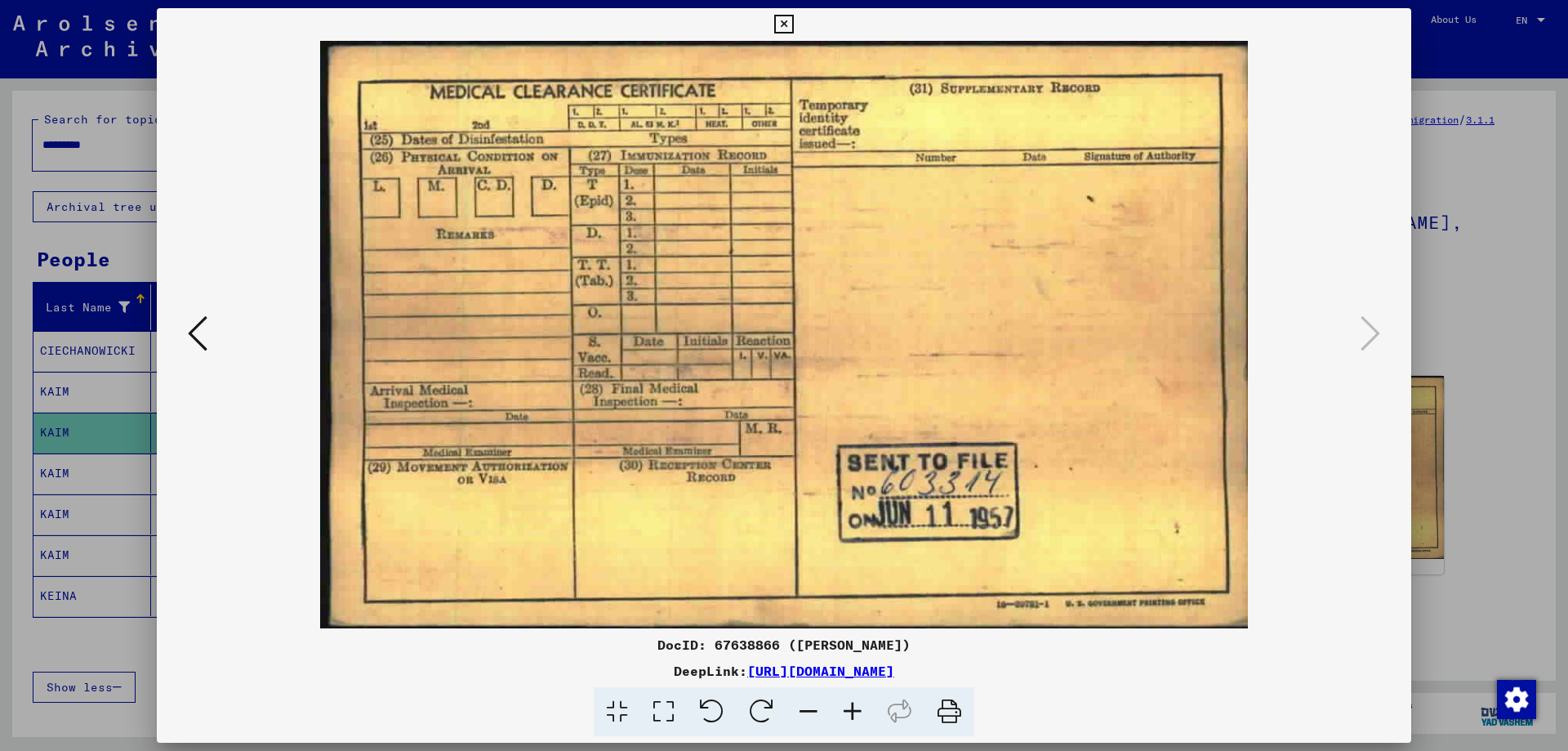
click at [787, 16] on icon at bounding box center [783, 24] width 18 height 19
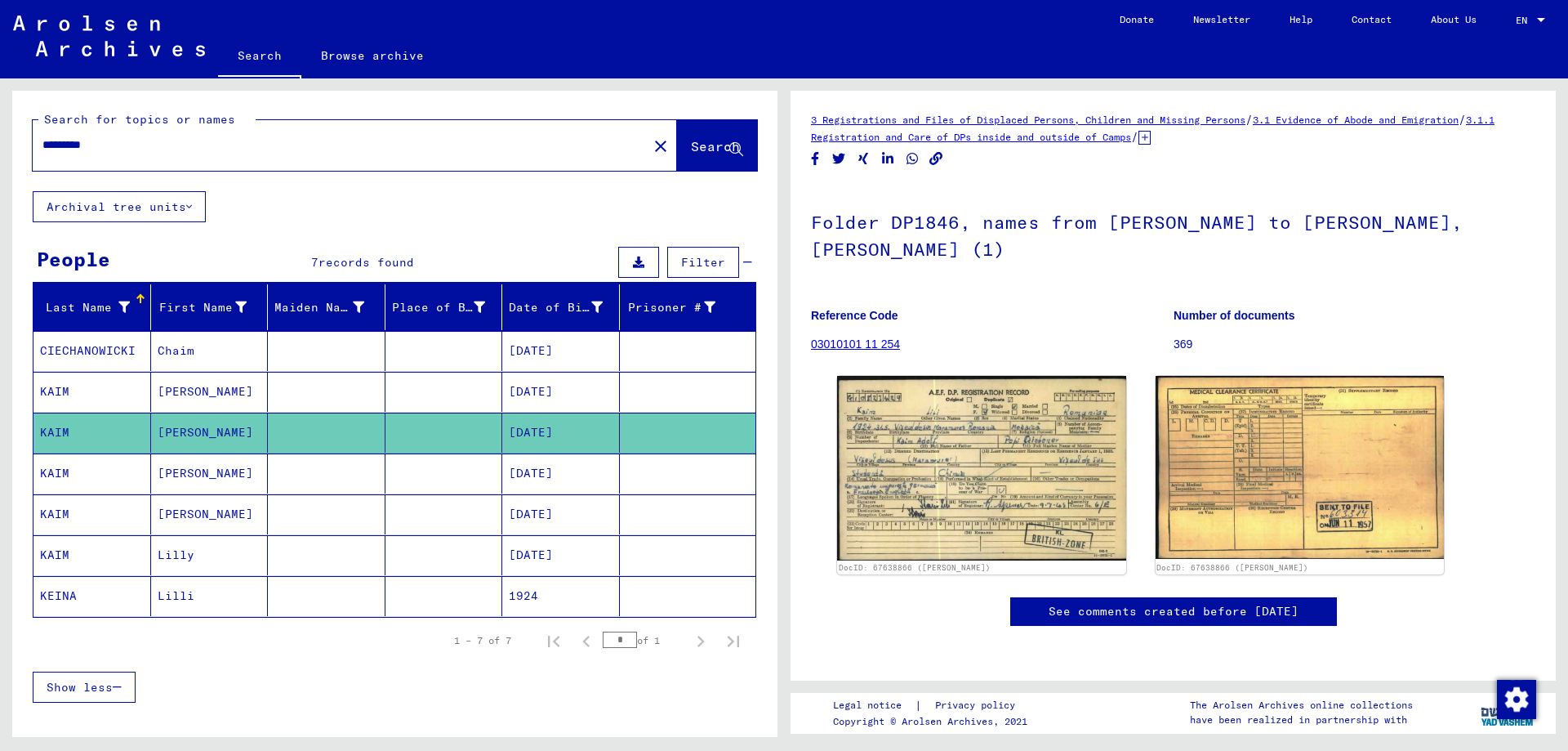
click at [548, 468] on mat-cell "[DATE]" at bounding box center [561, 473] width 118 height 40
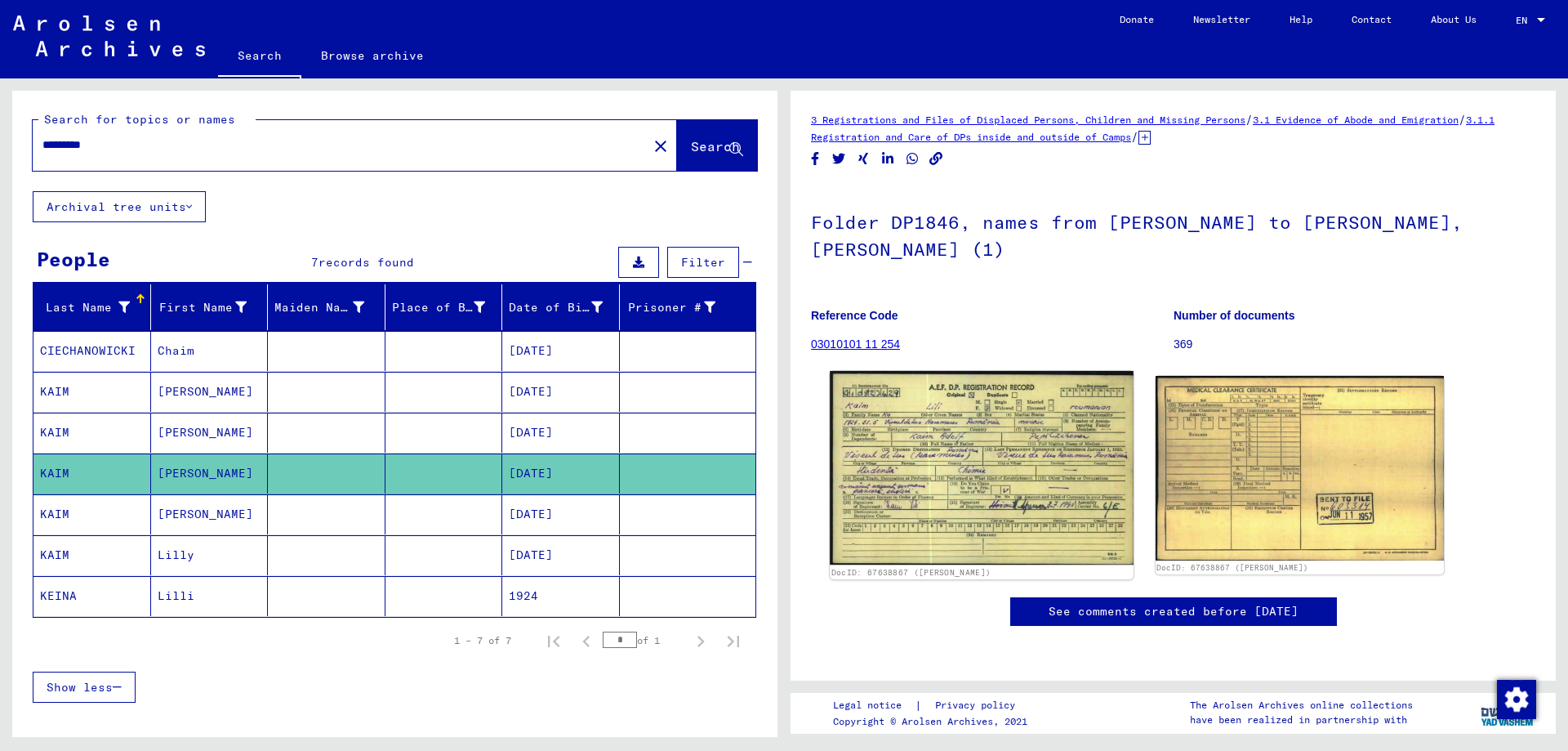
click at [993, 434] on img at bounding box center [982, 468] width 303 height 194
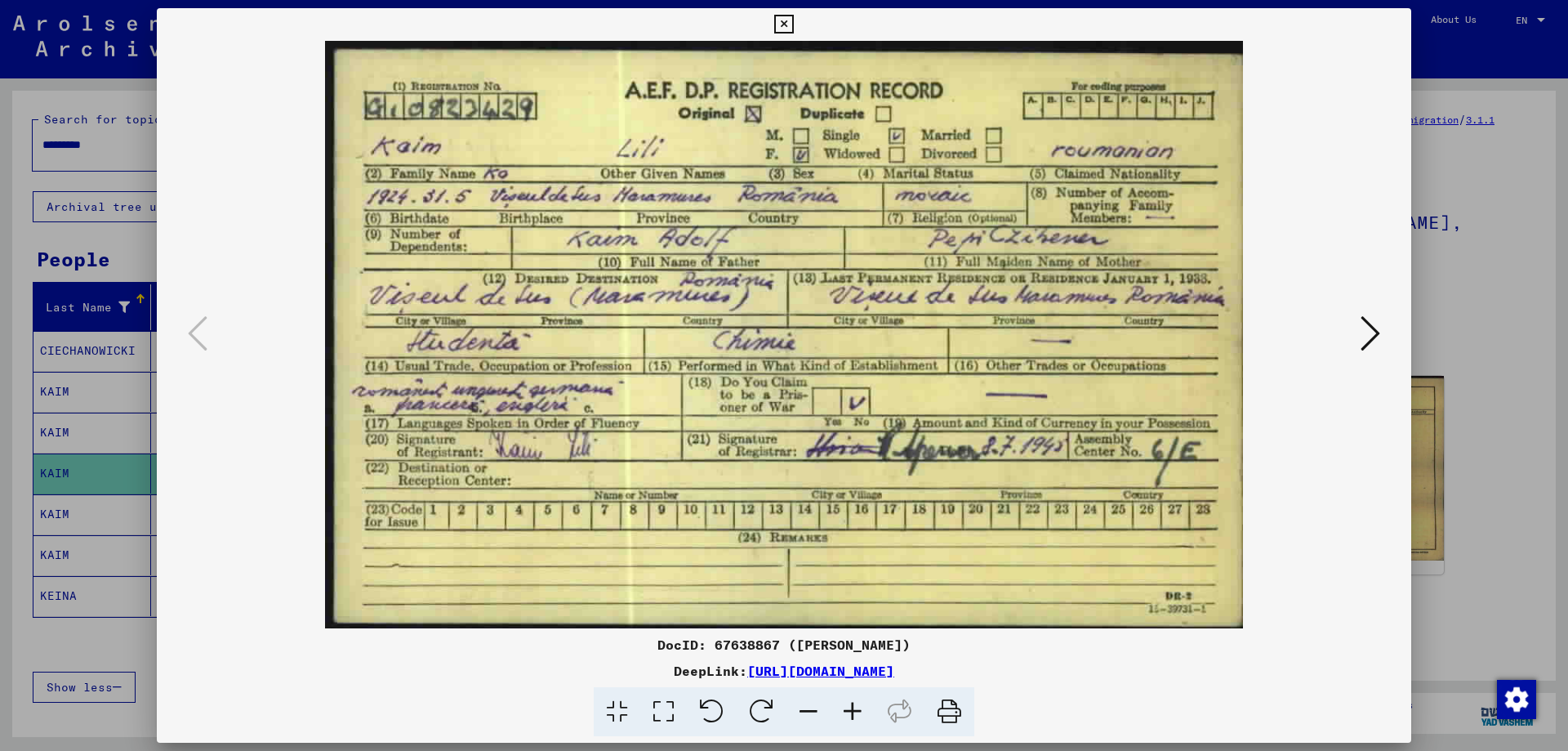
click at [1370, 333] on icon at bounding box center [1370, 333] width 19 height 40
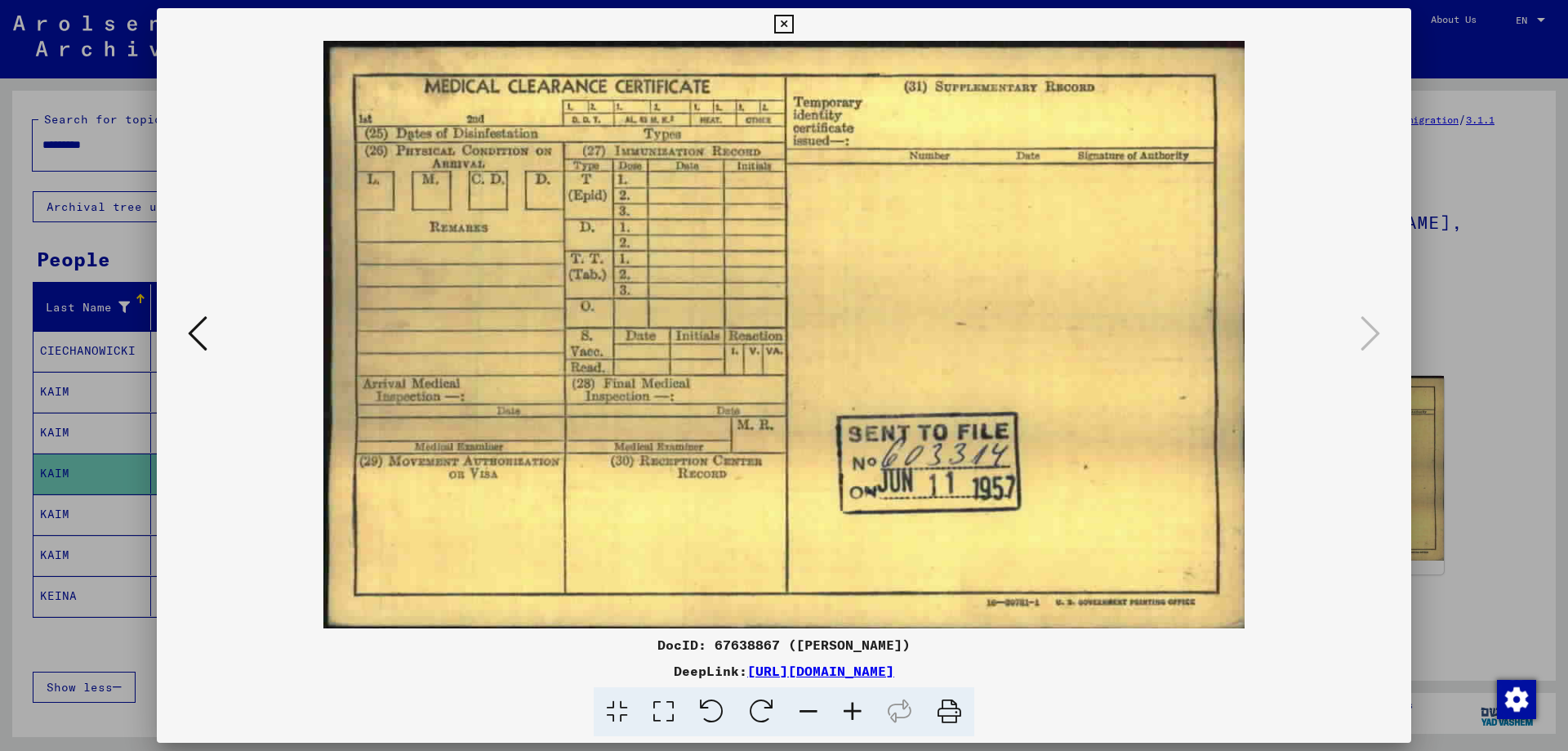
click at [779, 28] on icon at bounding box center [783, 24] width 18 height 19
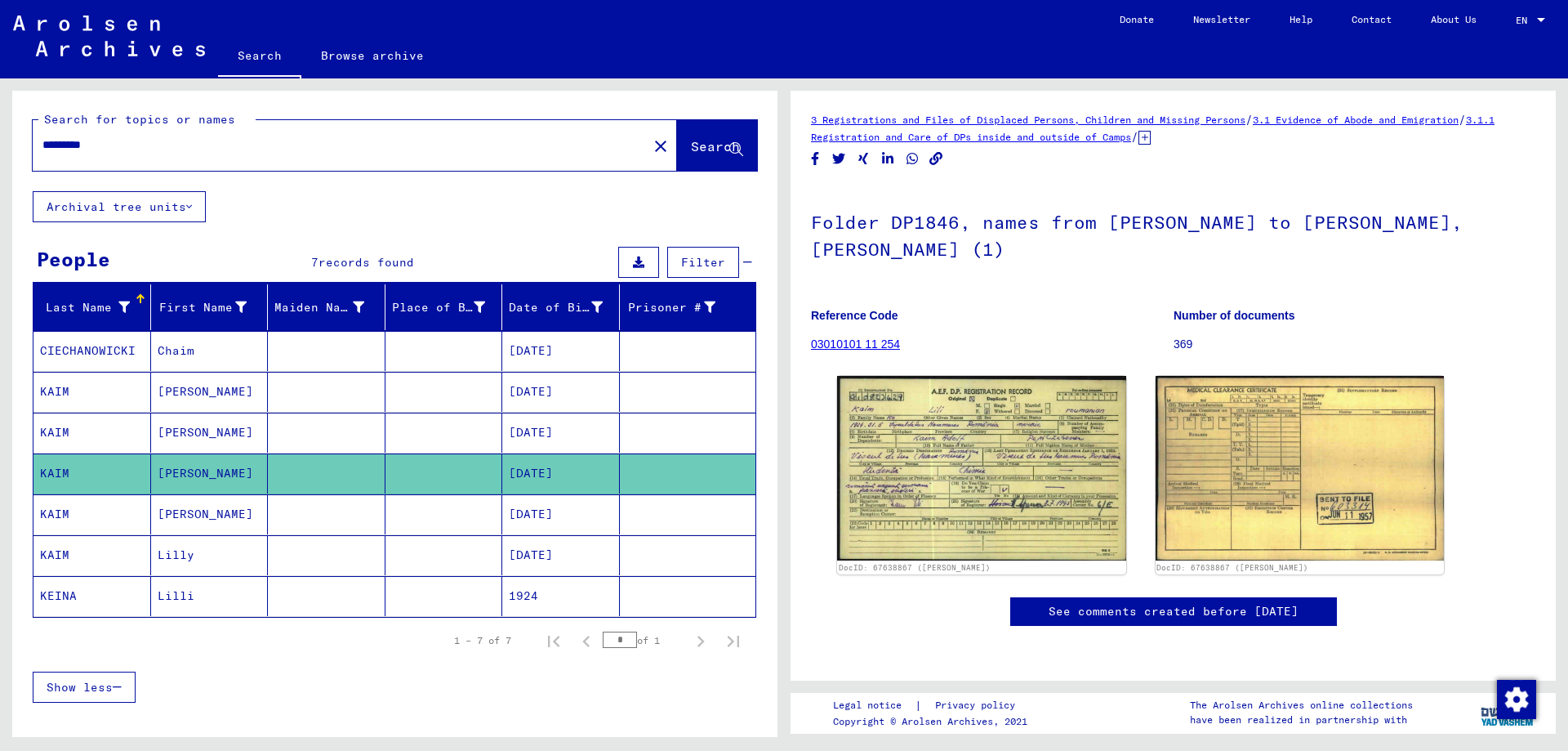
click at [68, 516] on mat-cell "KAIM" at bounding box center [93, 513] width 118 height 40
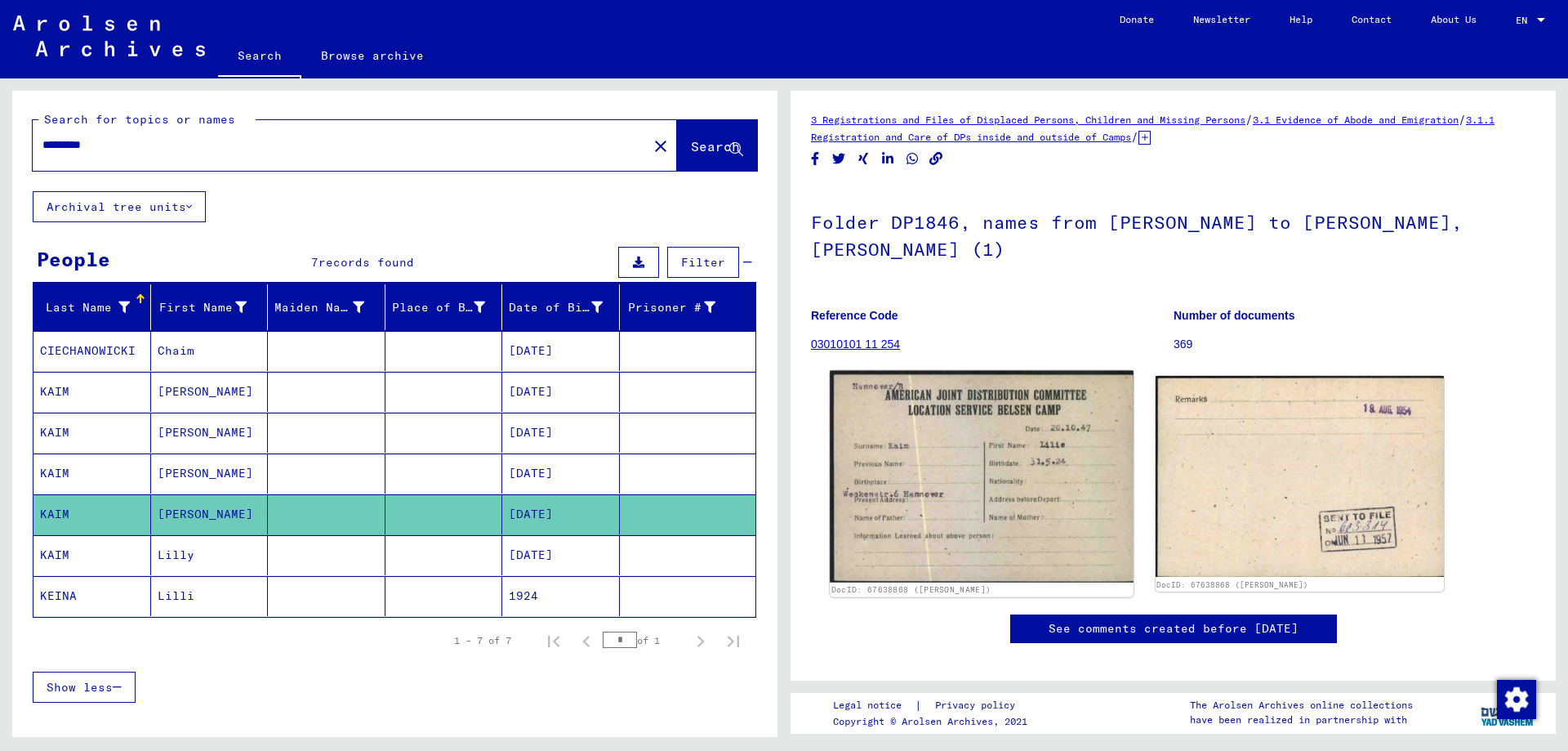
click at [984, 467] on img at bounding box center [982, 477] width 303 height 212
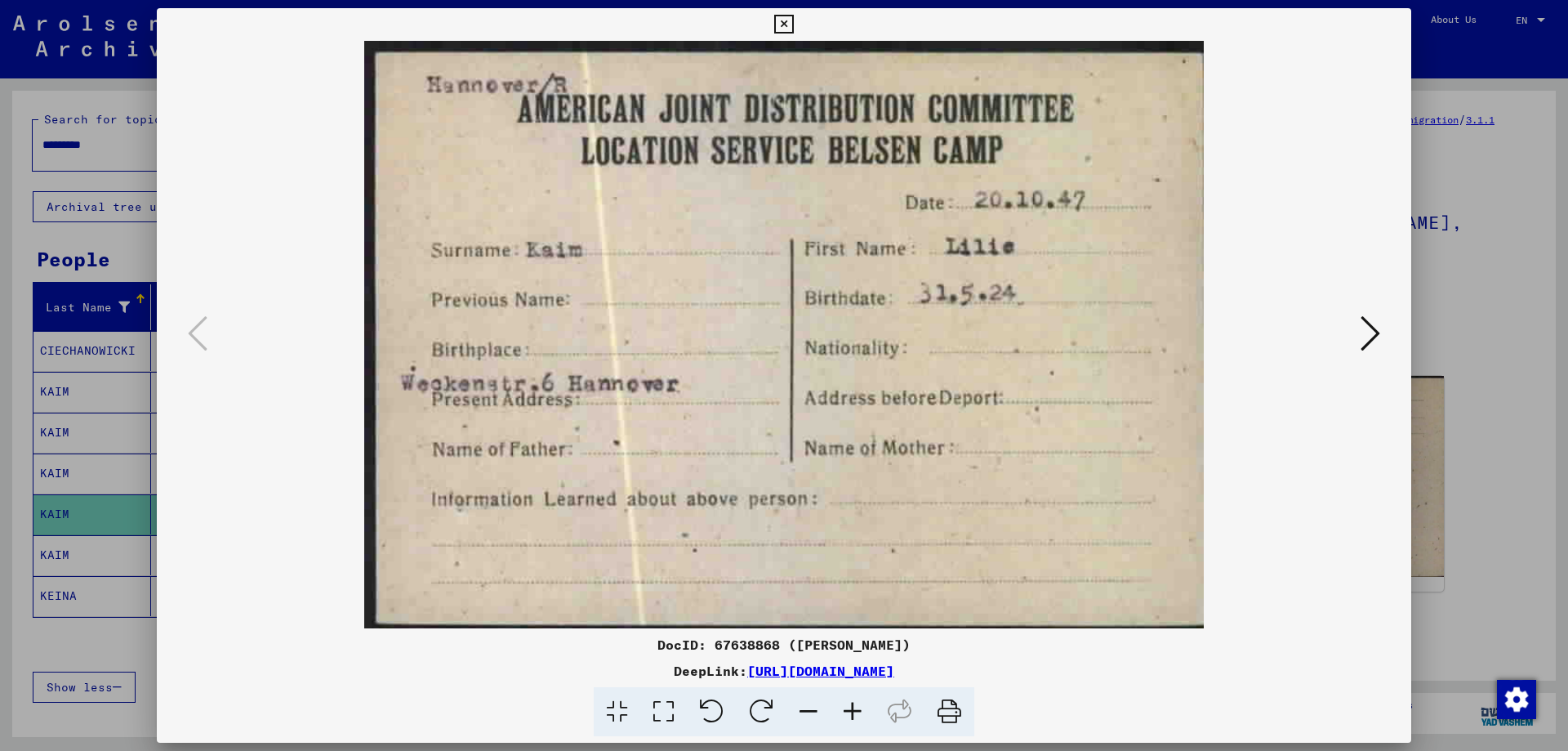
click at [1358, 332] on button at bounding box center [1370, 334] width 29 height 46
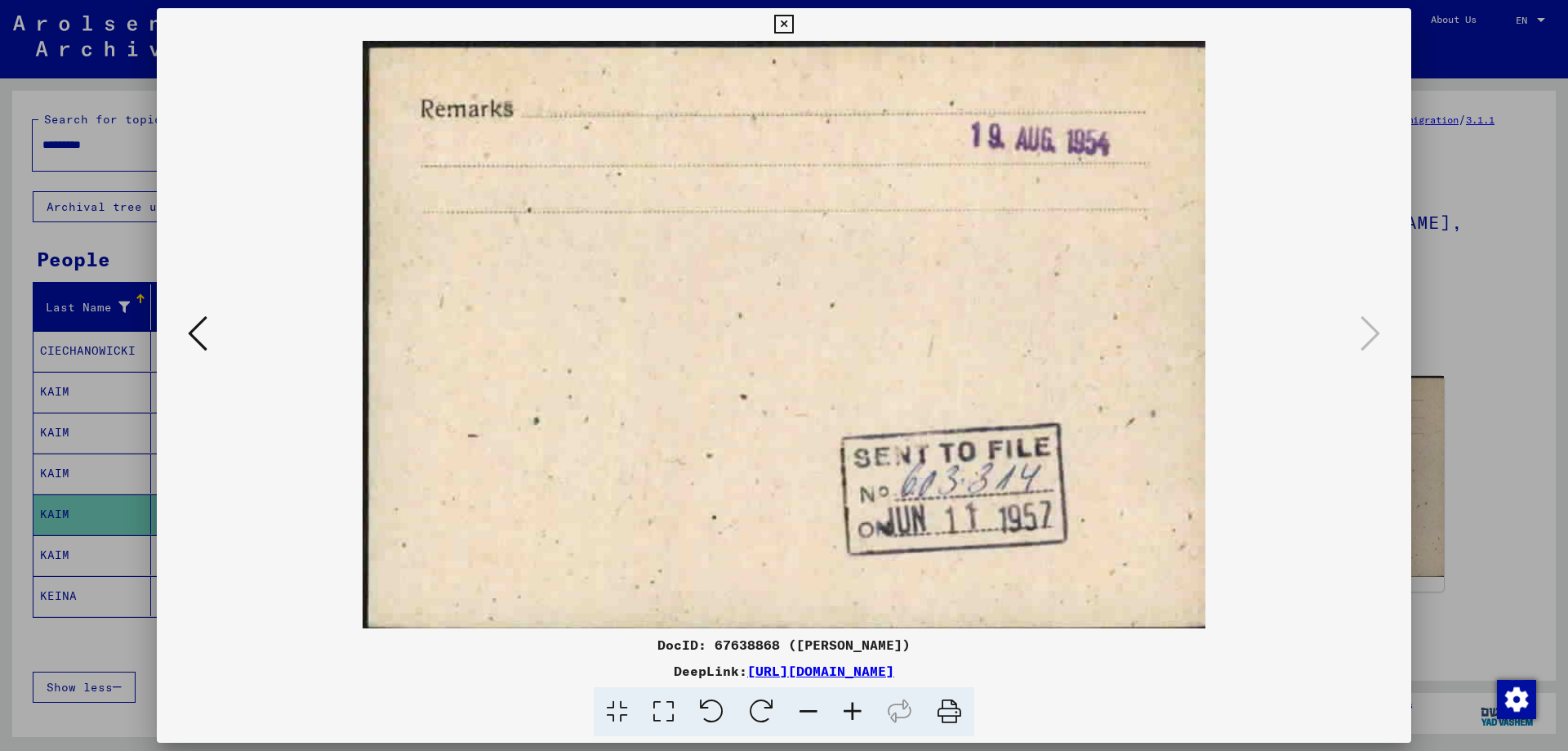
click at [199, 332] on icon at bounding box center [197, 333] width 19 height 40
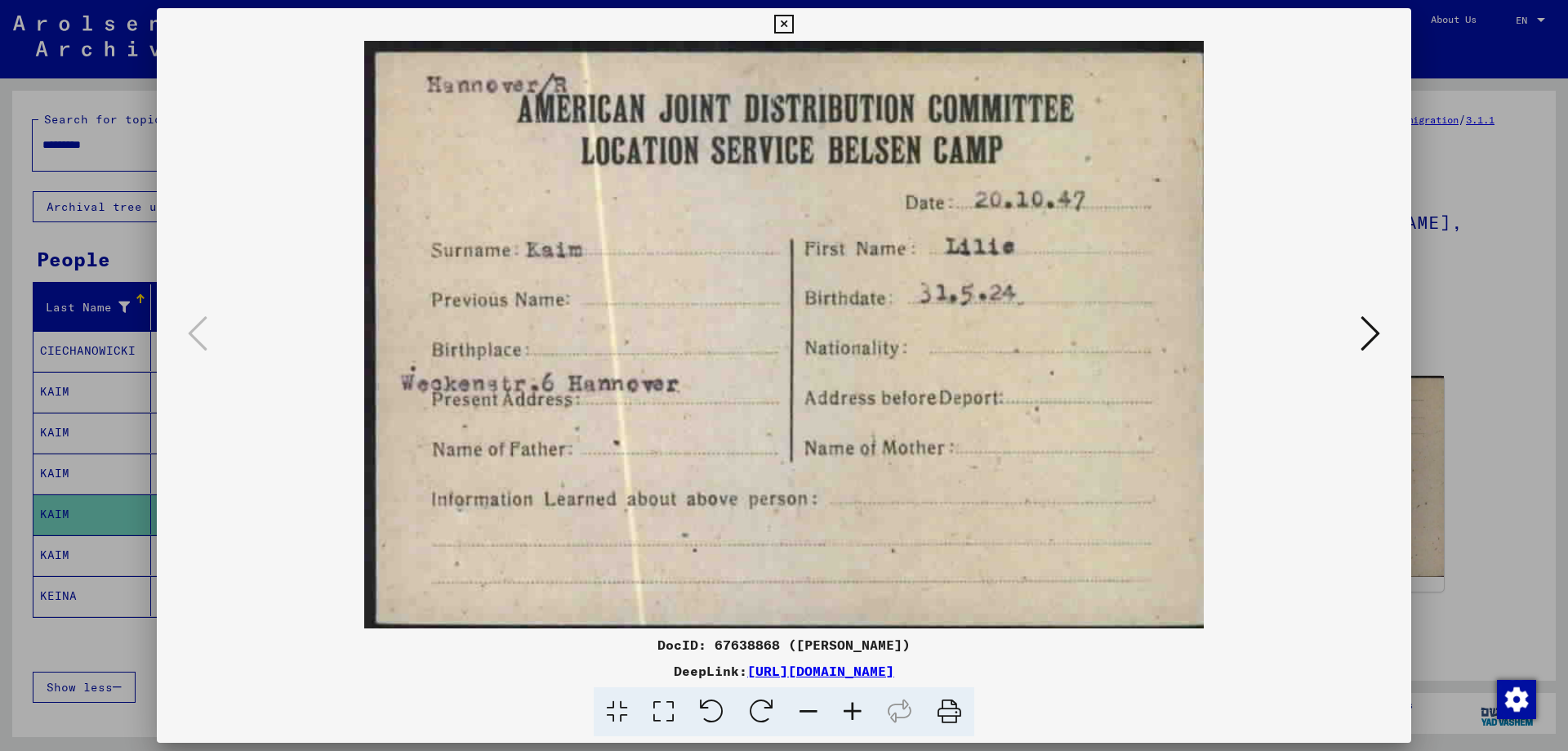
click at [779, 28] on icon at bounding box center [783, 24] width 18 height 19
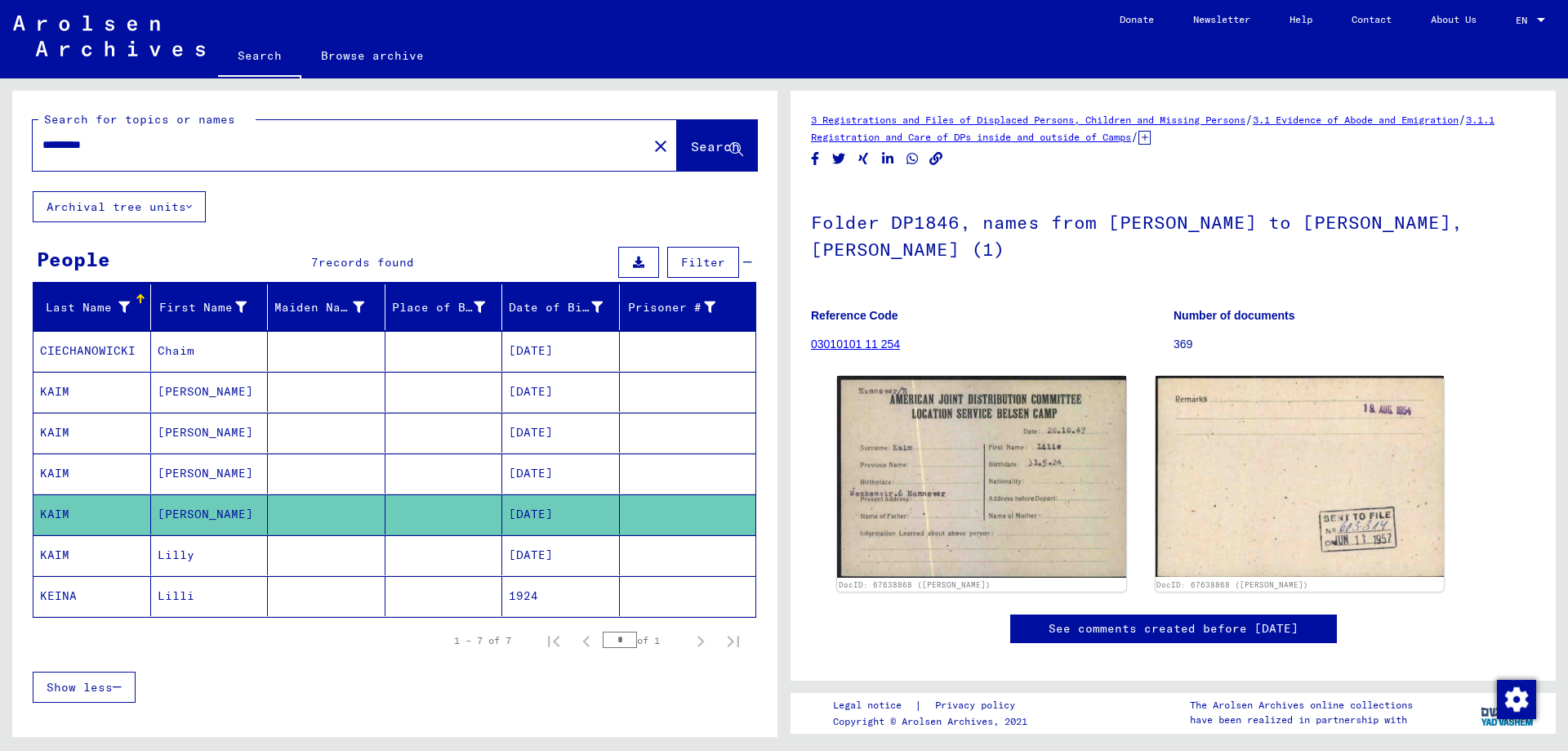
click at [171, 563] on mat-cell "Lilly" at bounding box center [210, 555] width 118 height 40
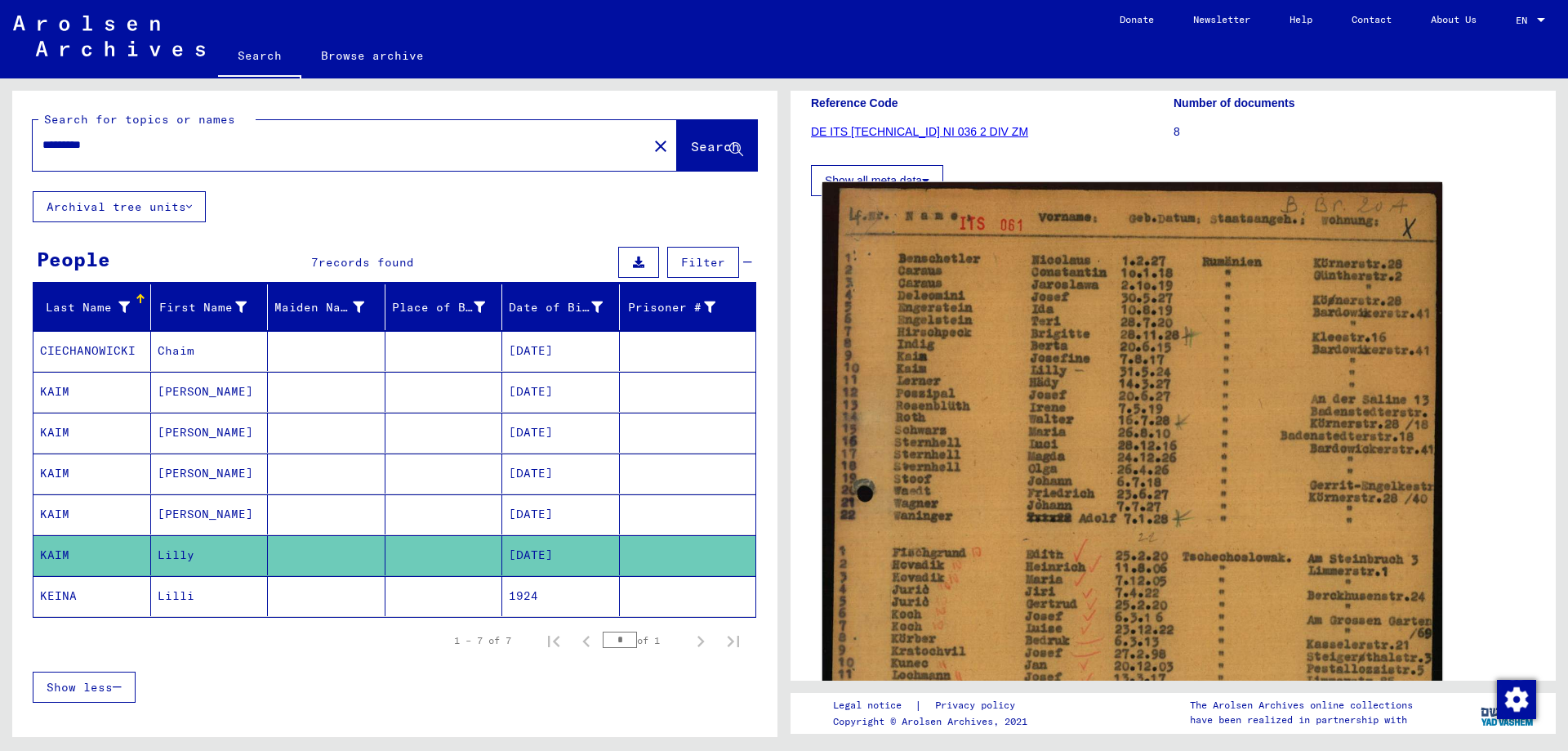
scroll to position [246, 0]
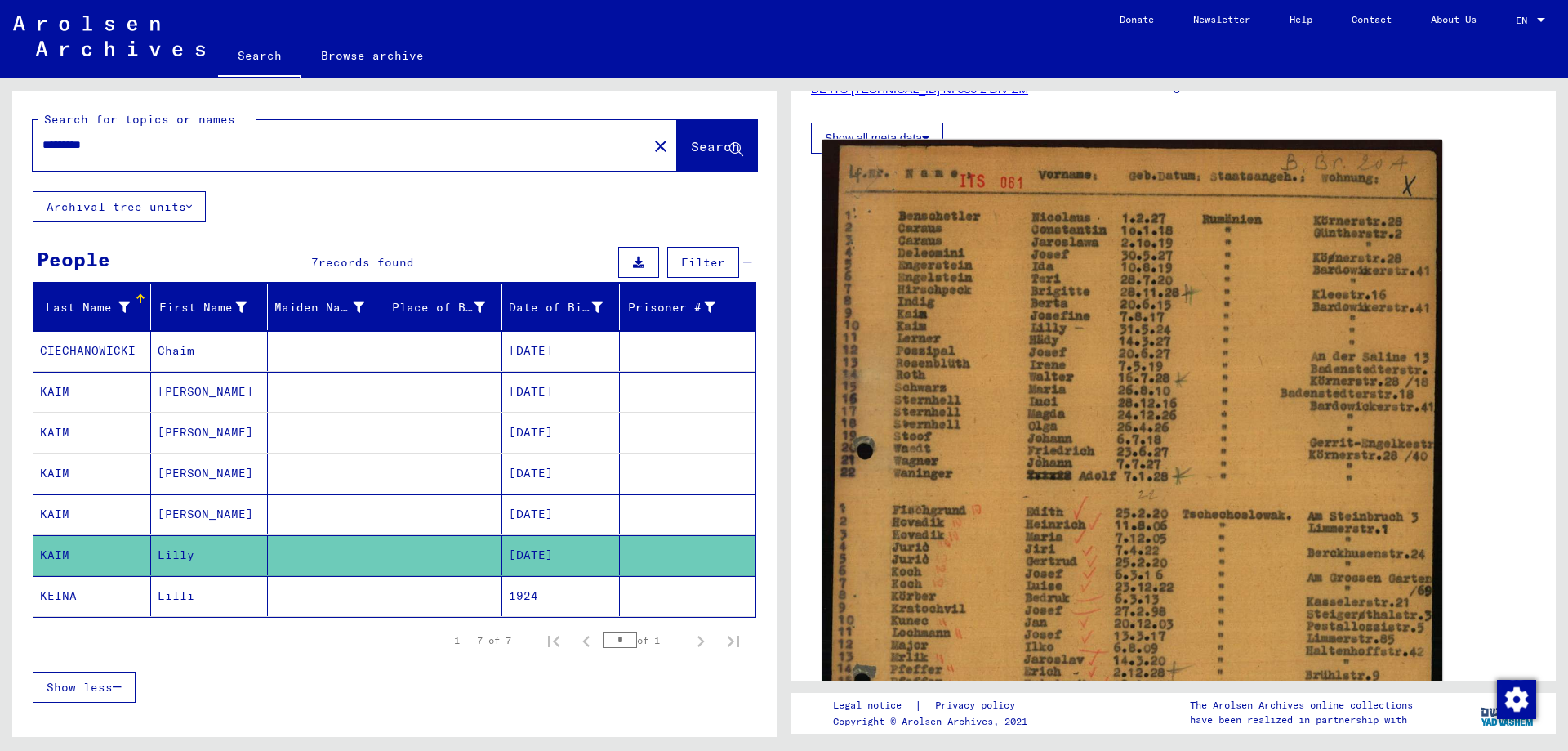
click at [1072, 462] on img at bounding box center [1131, 564] width 619 height 849
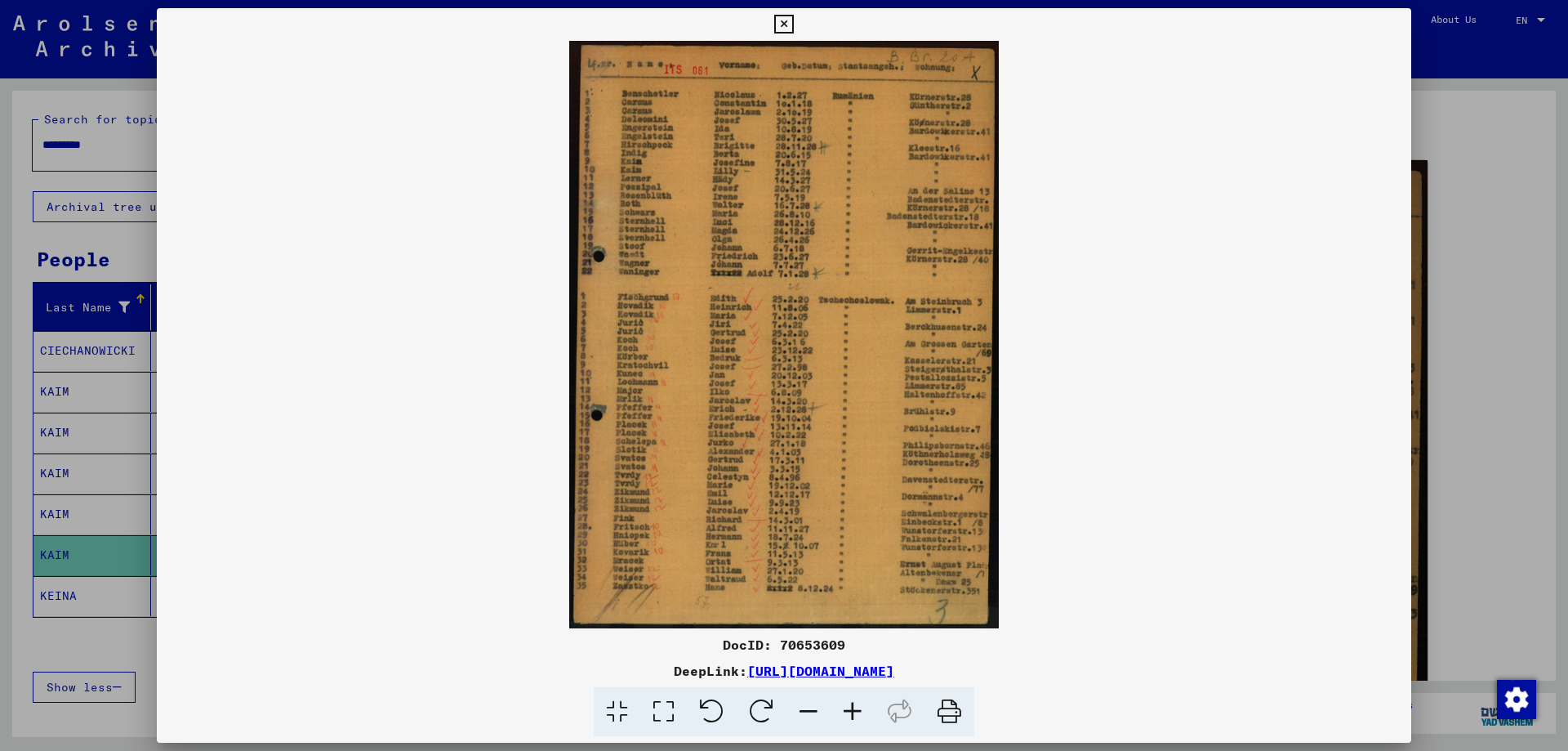
click at [695, 250] on img at bounding box center [784, 334] width 1254 height 588
click at [776, 24] on icon at bounding box center [783, 24] width 18 height 19
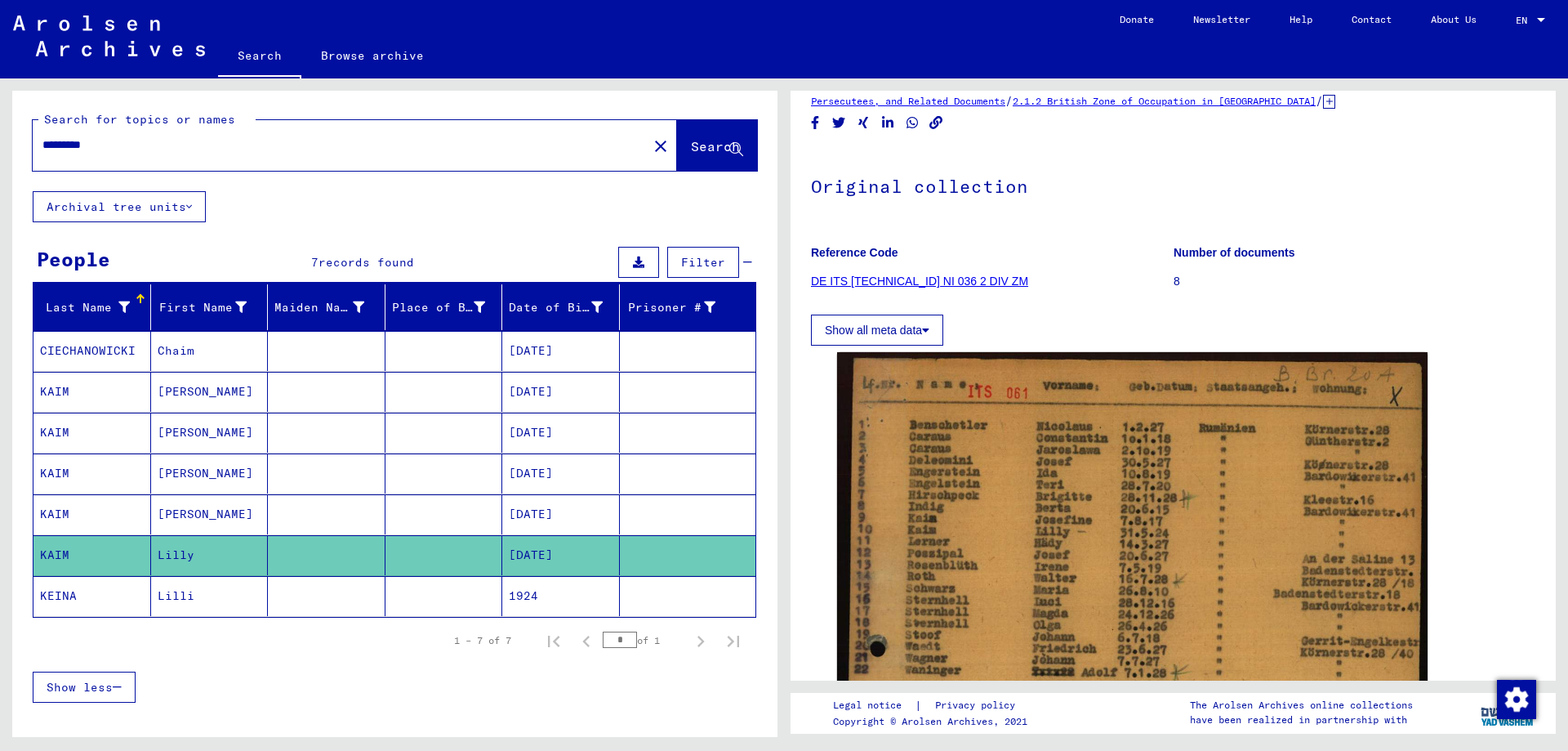
scroll to position [82, 0]
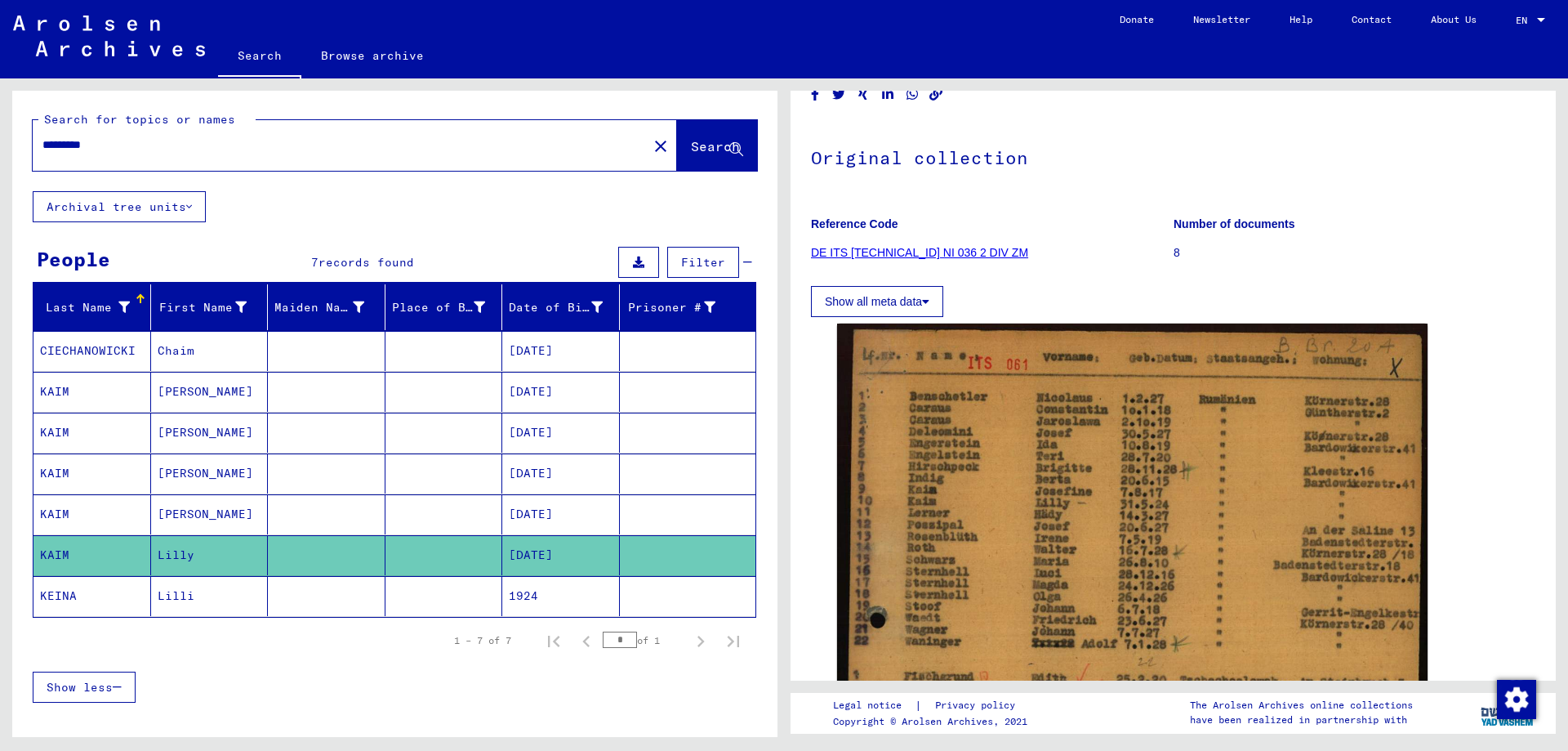
click at [78, 589] on mat-cell "KEINA" at bounding box center [93, 595] width 118 height 40
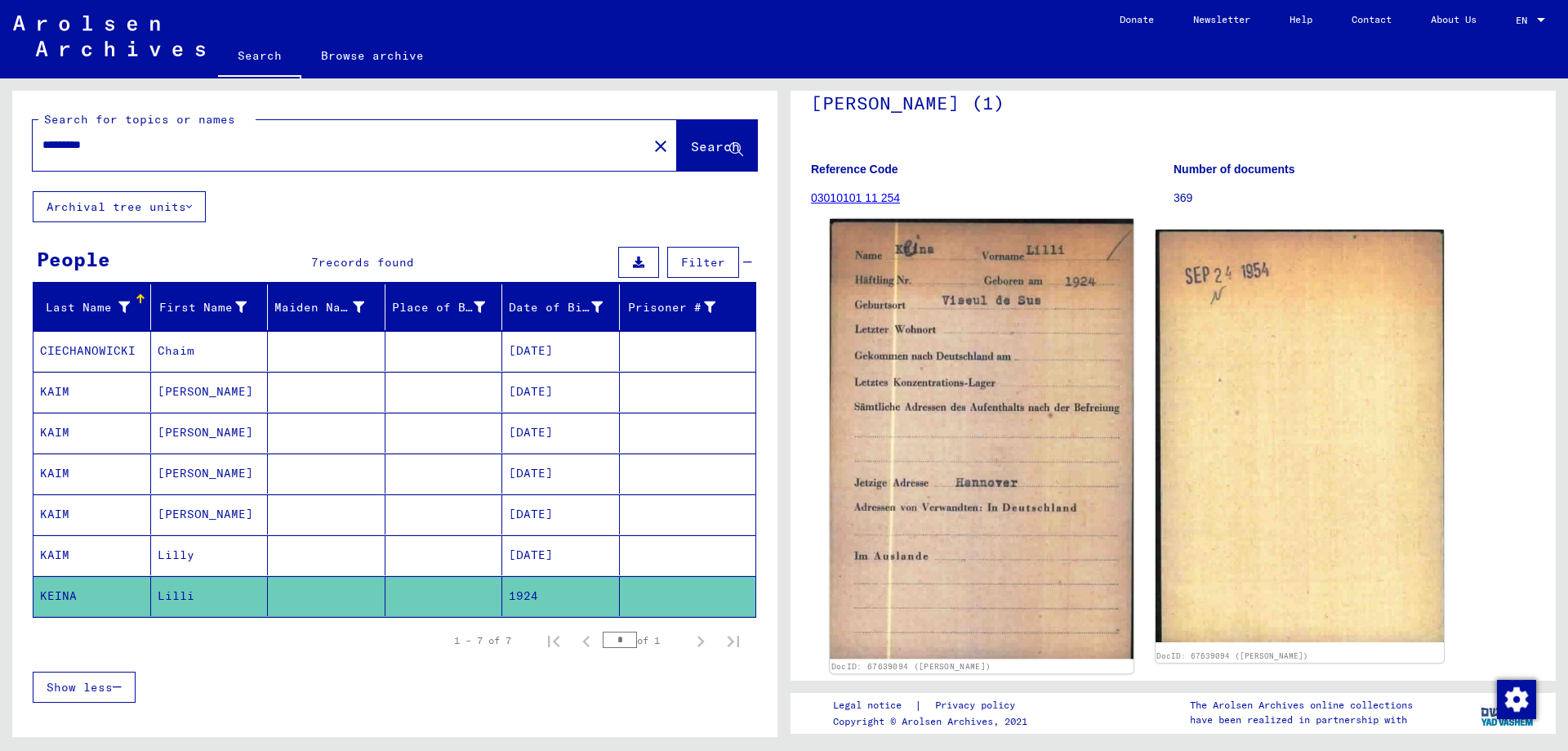
scroll to position [163, 0]
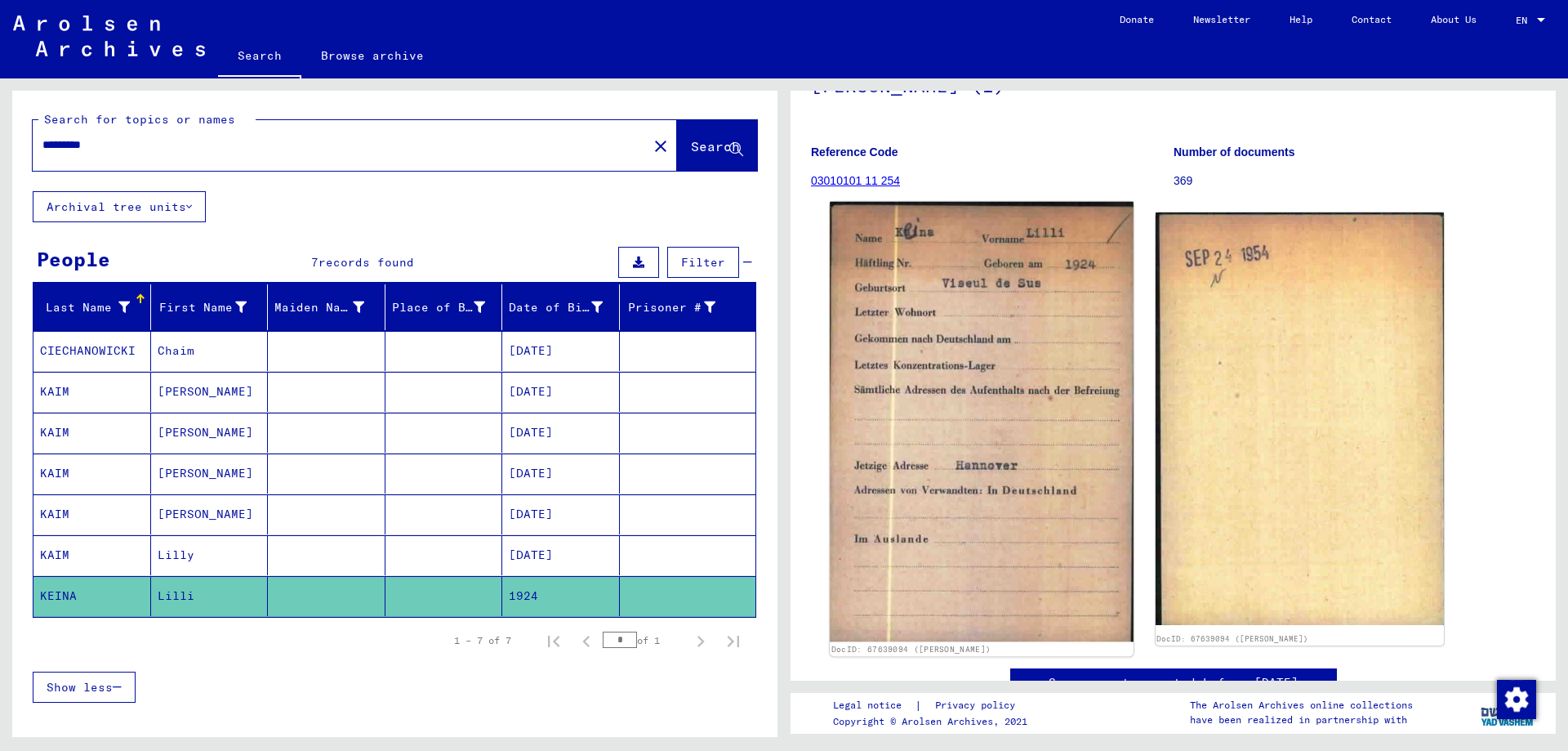
click at [963, 414] on img at bounding box center [982, 422] width 303 height 441
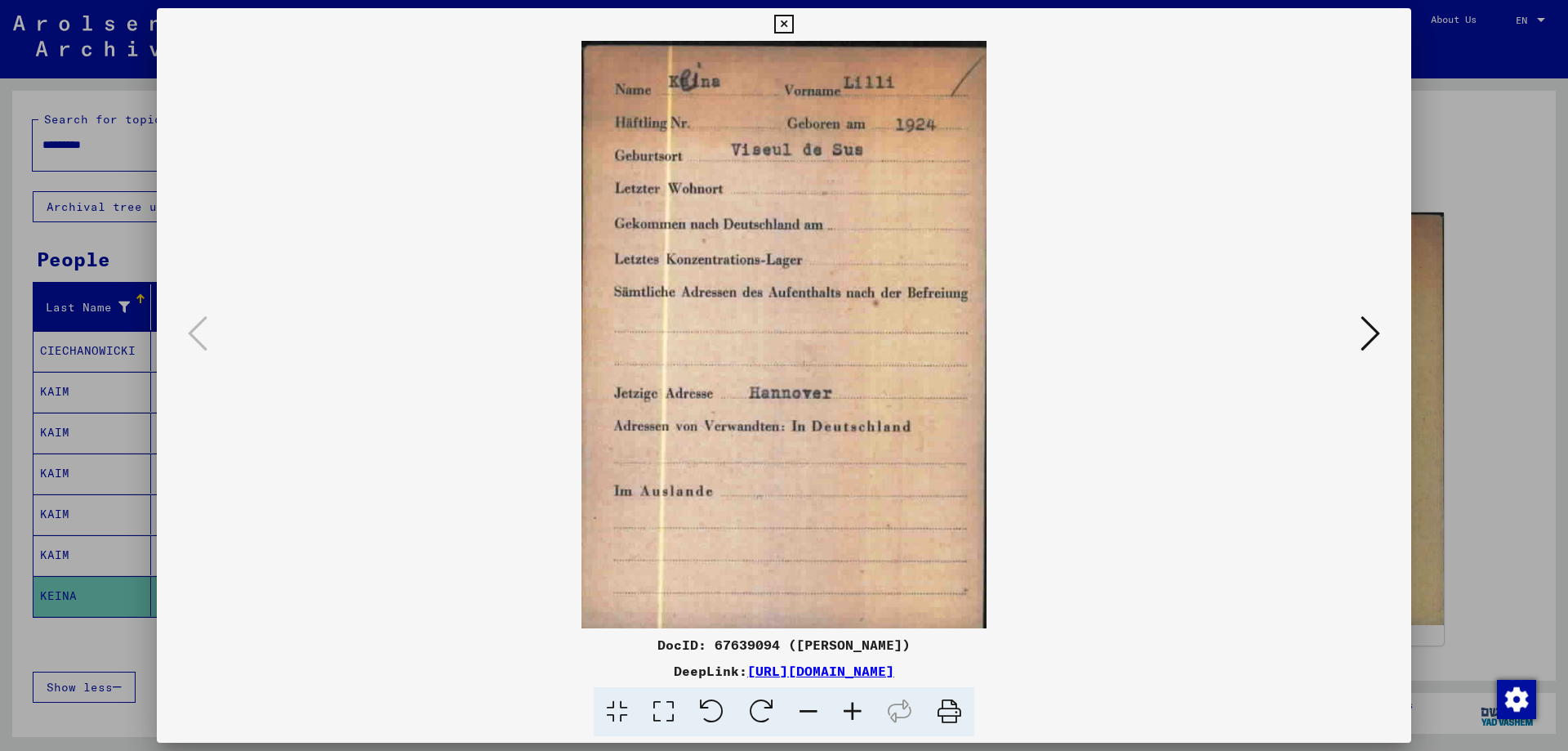
click at [1362, 343] on icon at bounding box center [1370, 333] width 19 height 40
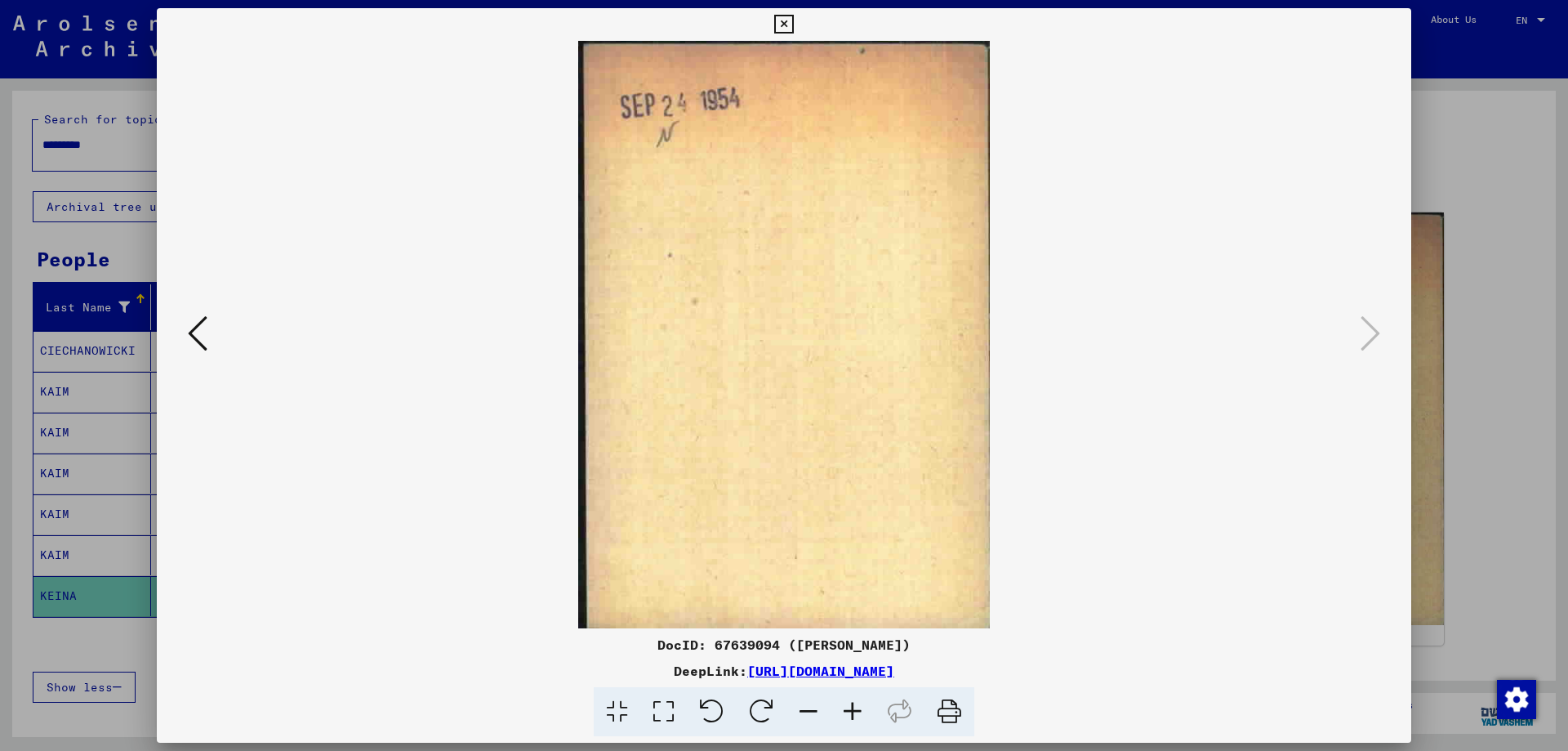
click at [202, 333] on icon at bounding box center [197, 333] width 19 height 40
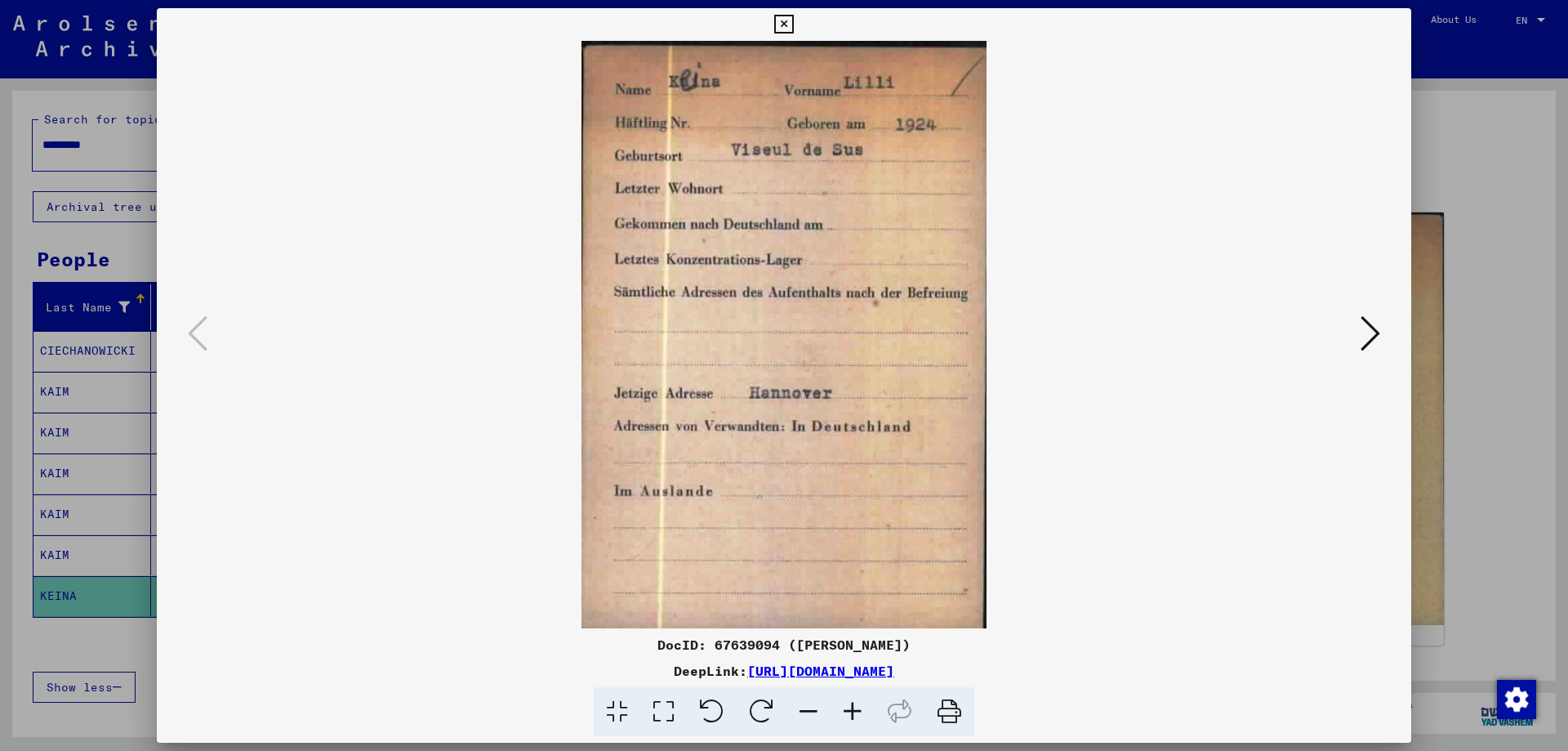
click at [776, 29] on icon at bounding box center [783, 24] width 18 height 19
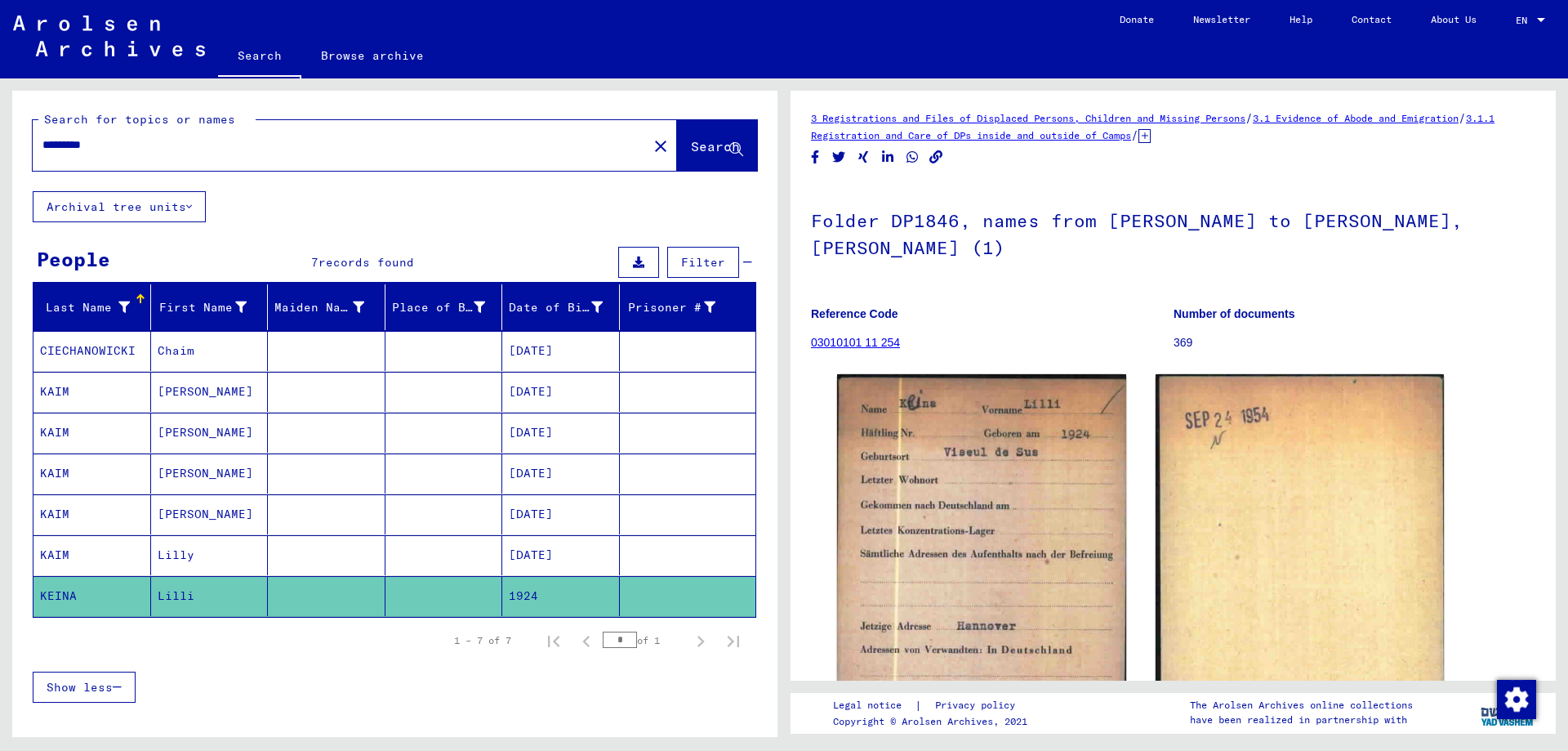
scroll to position [0, 0]
click at [539, 352] on mat-cell "[DATE]" at bounding box center [561, 350] width 118 height 40
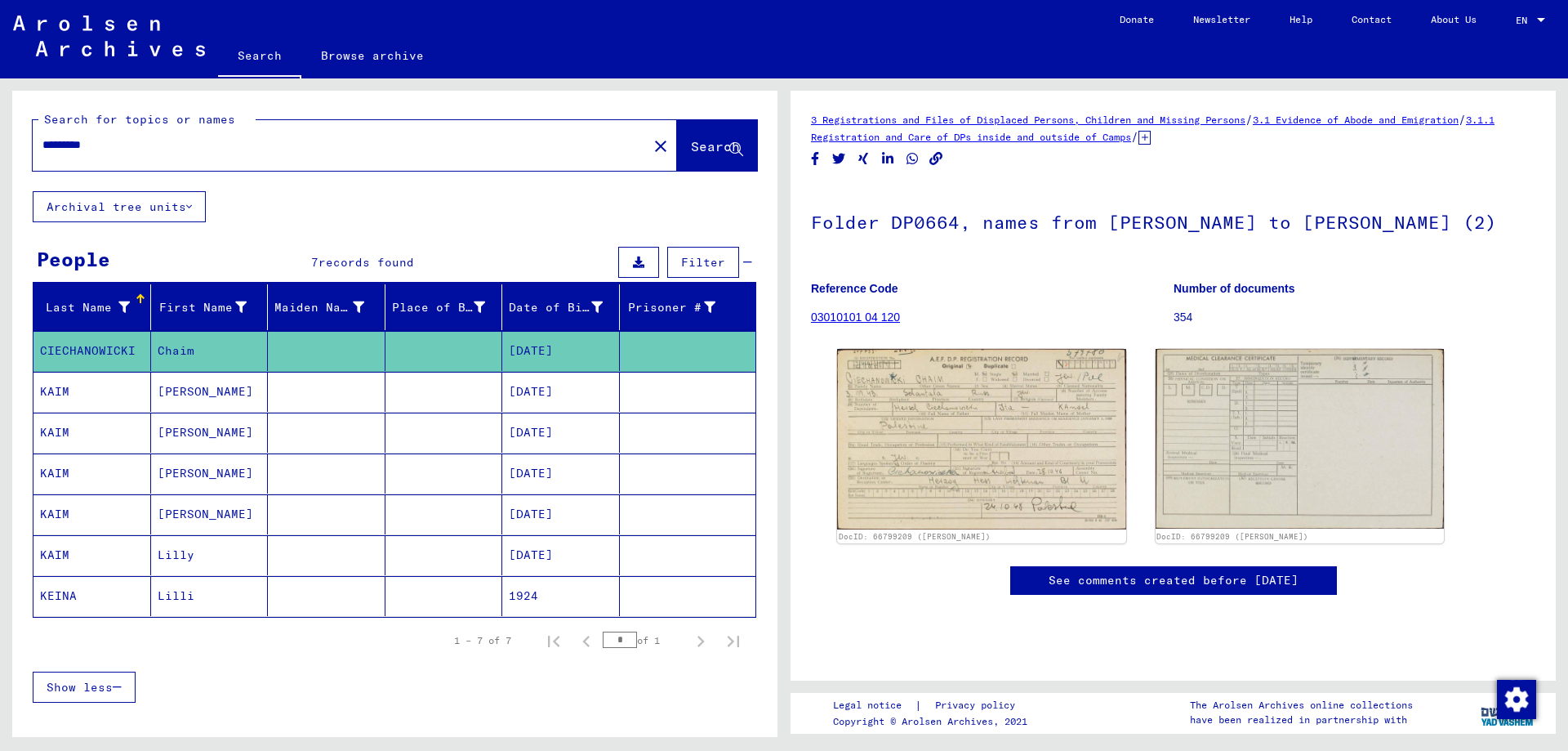
drag, startPoint x: 71, startPoint y: 149, endPoint x: 42, endPoint y: 145, distance: 29.3
click at [42, 145] on div "*********" at bounding box center [335, 145] width 605 height 37
click at [691, 140] on span "Search" at bounding box center [715, 146] width 49 height 16
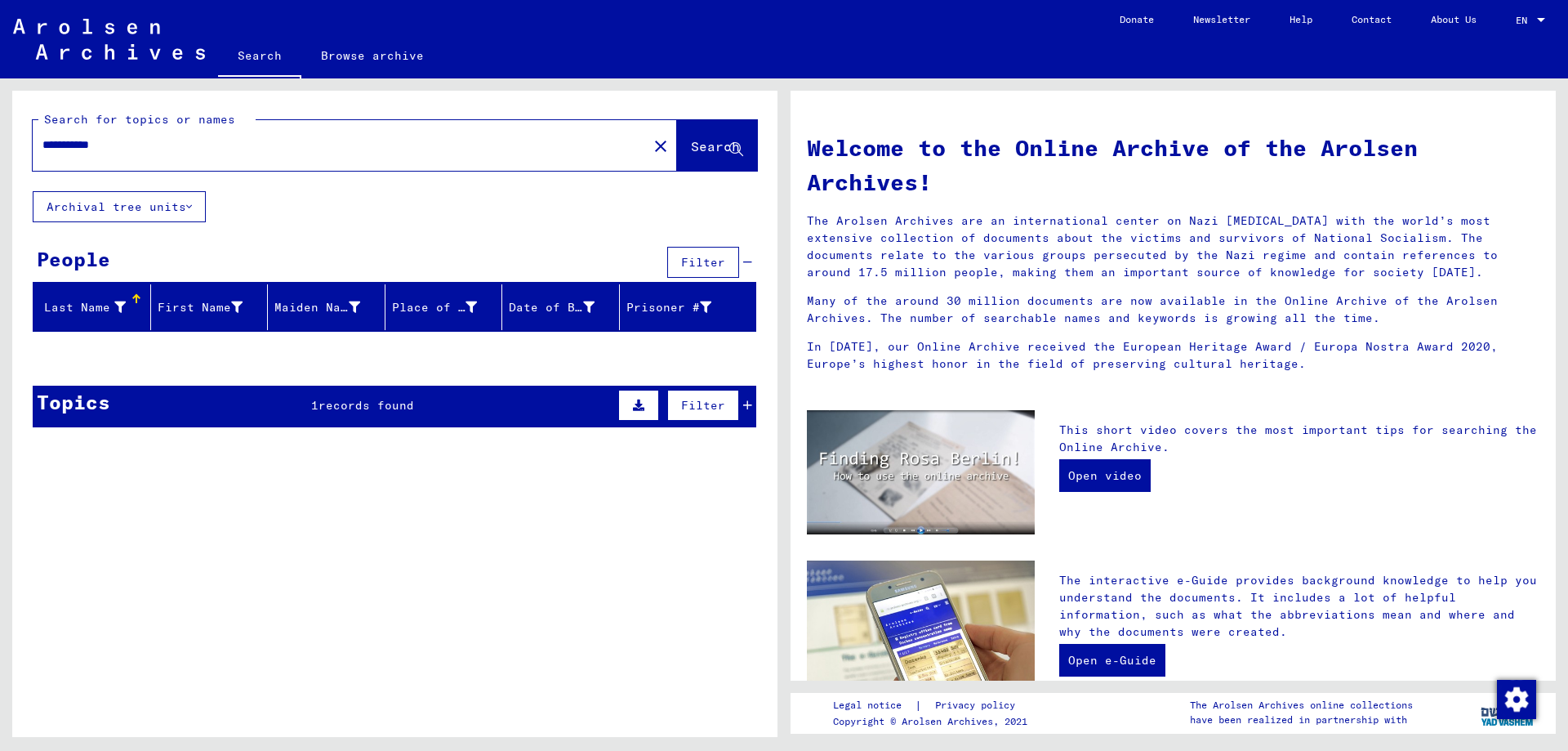
click at [396, 412] on span "records found" at bounding box center [366, 405] width 96 height 14
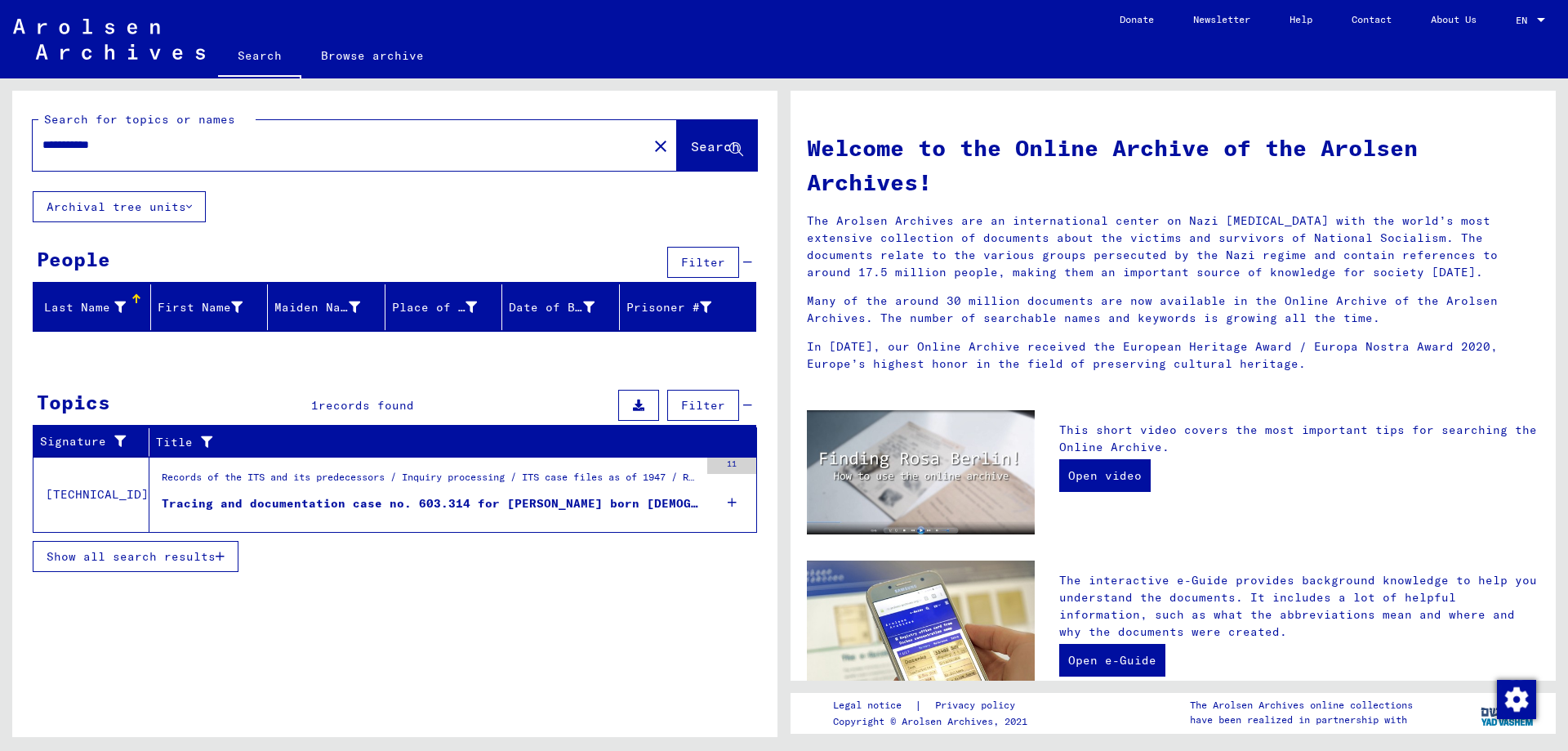
click at [447, 504] on div "Tracing and documentation case no. 603.314 for [PERSON_NAME] born [DEMOGRAPHIC_…" at bounding box center [430, 504] width 537 height 17
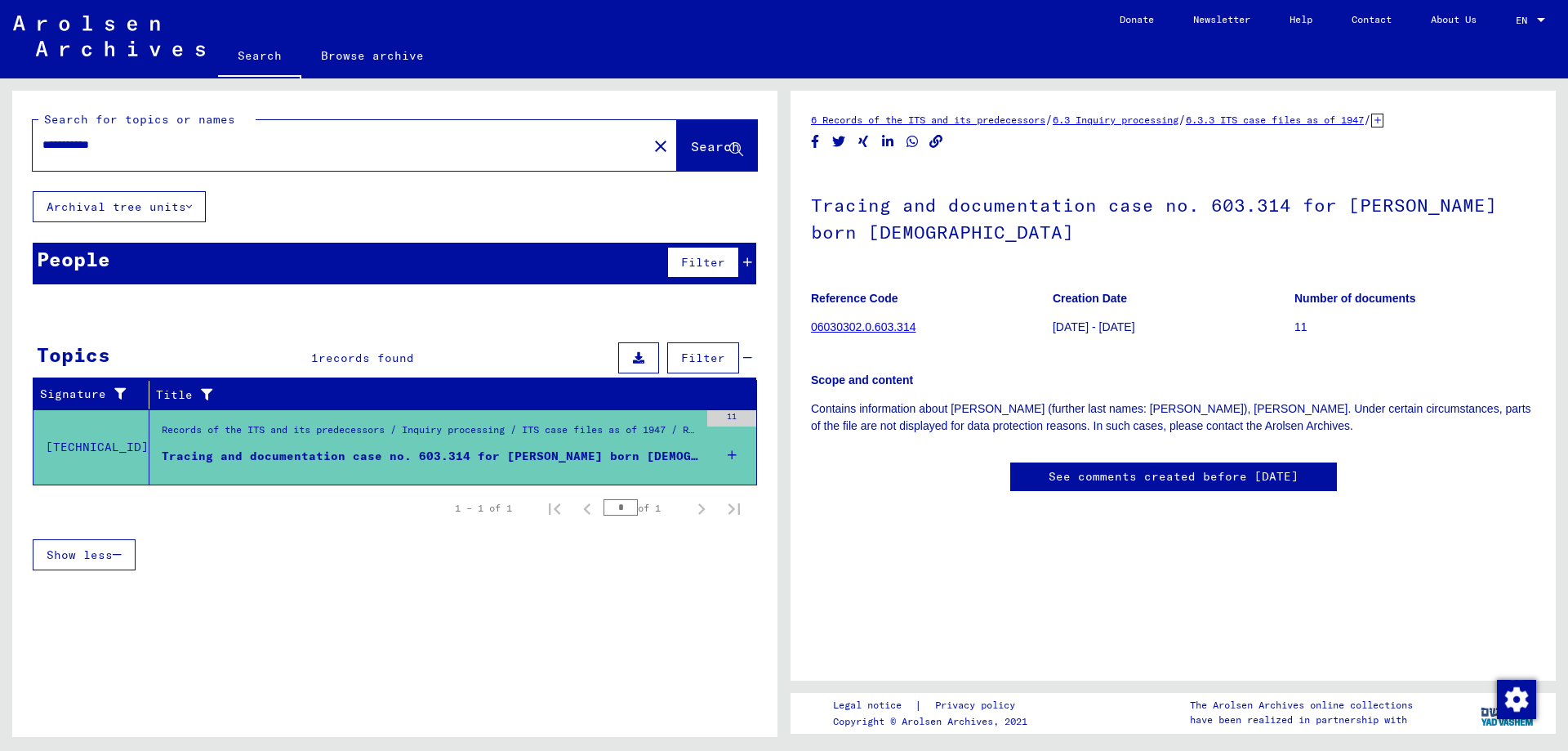
drag, startPoint x: 121, startPoint y: 145, endPoint x: 43, endPoint y: 140, distance: 78.2
click at [43, 140] on input "**********" at bounding box center [340, 145] width 595 height 17
type input "********"
click at [691, 148] on span "Search" at bounding box center [715, 146] width 49 height 16
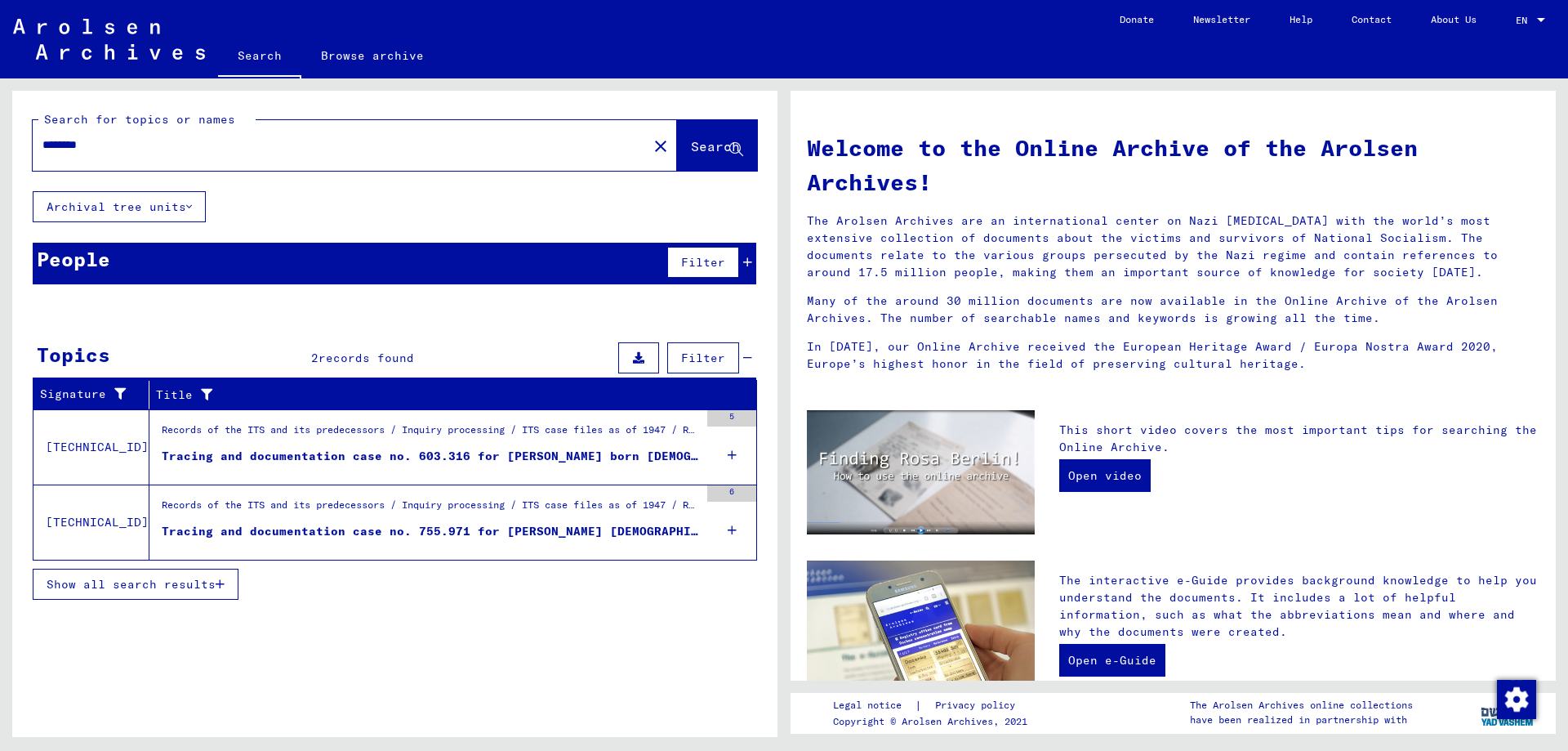
click at [455, 532] on div "Tracing and documentation case no. 755.971 for [PERSON_NAME] [DEMOGRAPHIC_DATA]" at bounding box center [430, 532] width 537 height 17
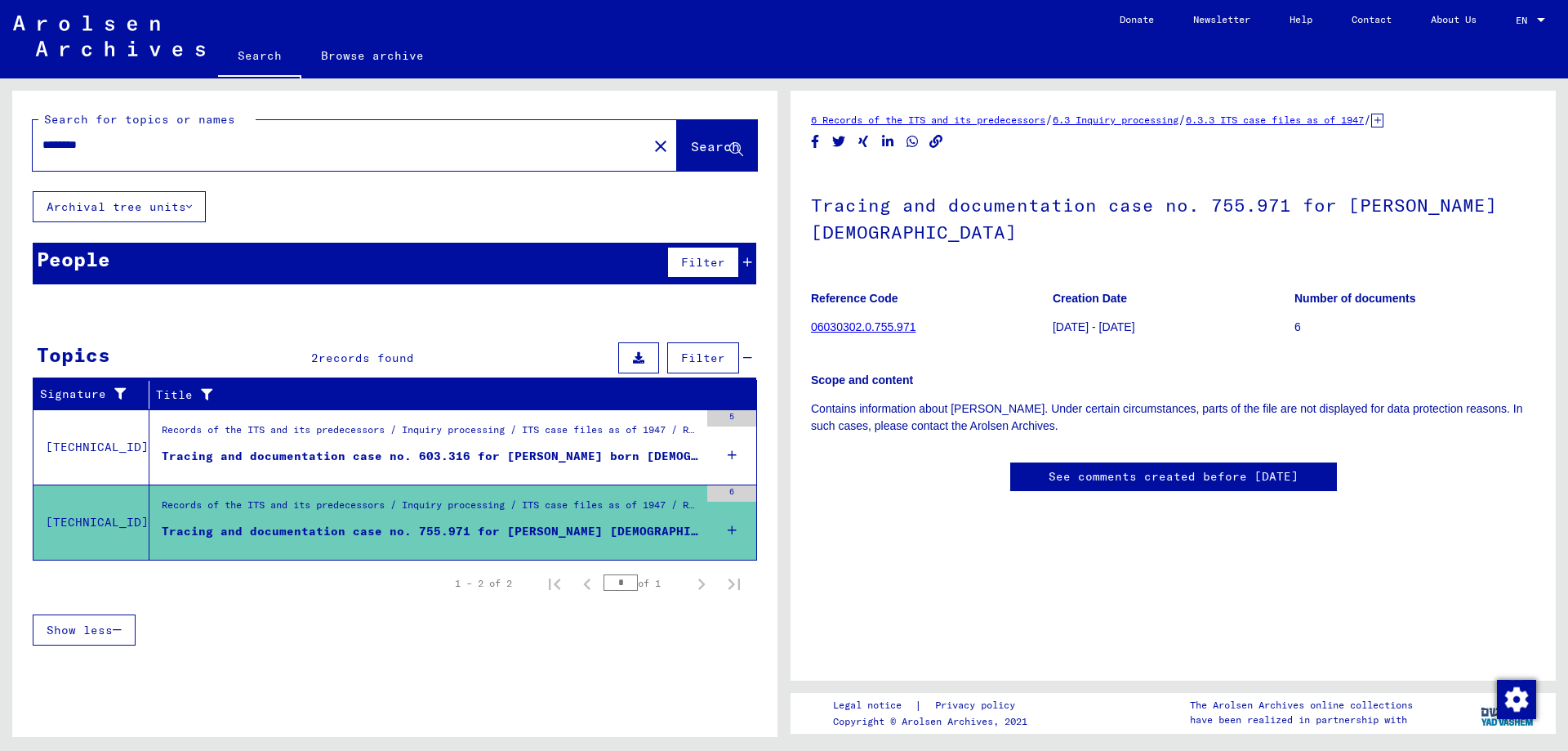
drag, startPoint x: 109, startPoint y: 147, endPoint x: 29, endPoint y: 135, distance: 80.9
click at [29, 135] on div "Search for topics or names ******** close Search" at bounding box center [395, 141] width 765 height 101
